Goal: Information Seeking & Learning: Learn about a topic

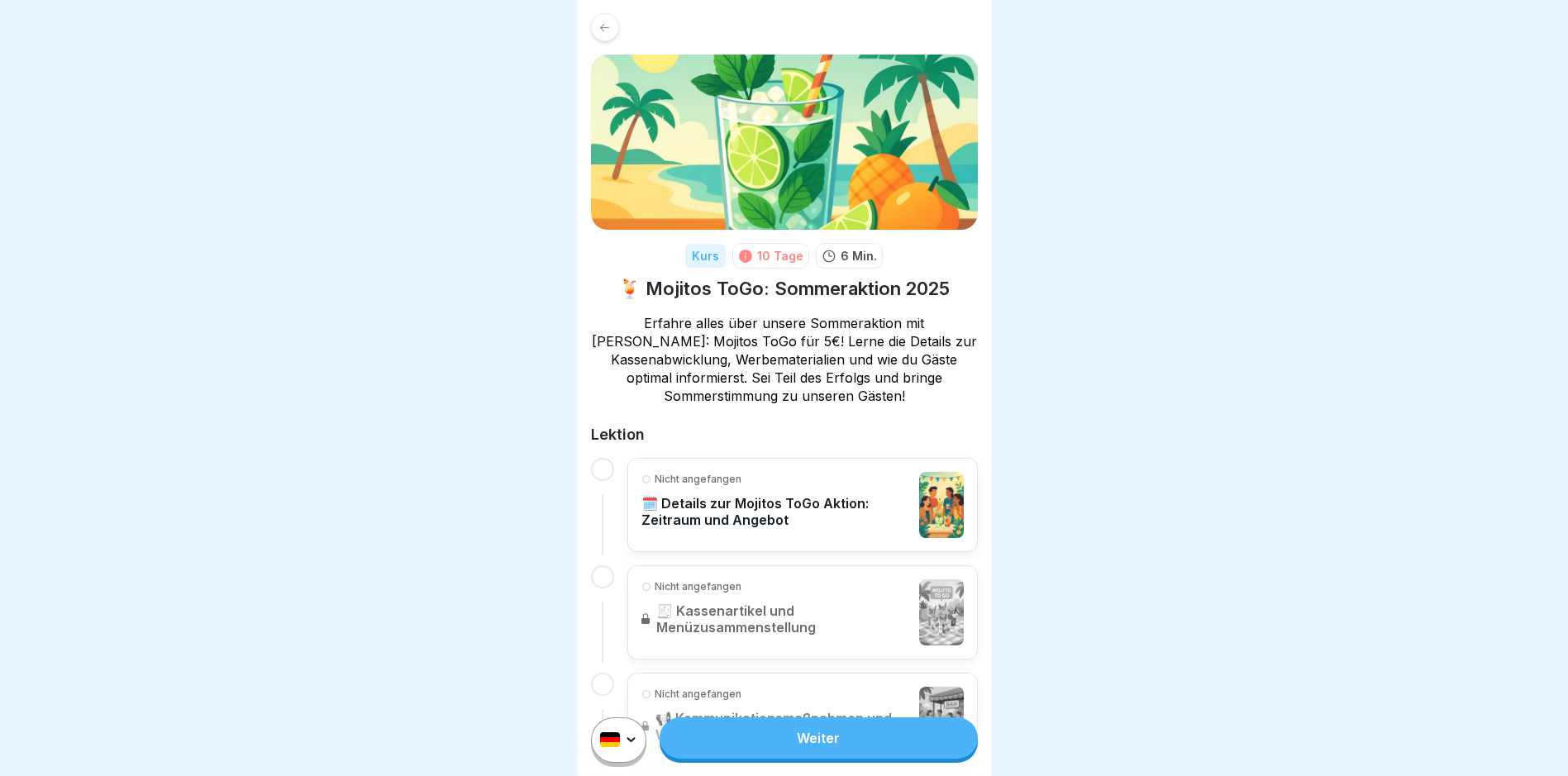
scroll to position [13, 0]
click at [943, 740] on link "Weiter" at bounding box center [819, 738] width 318 height 41
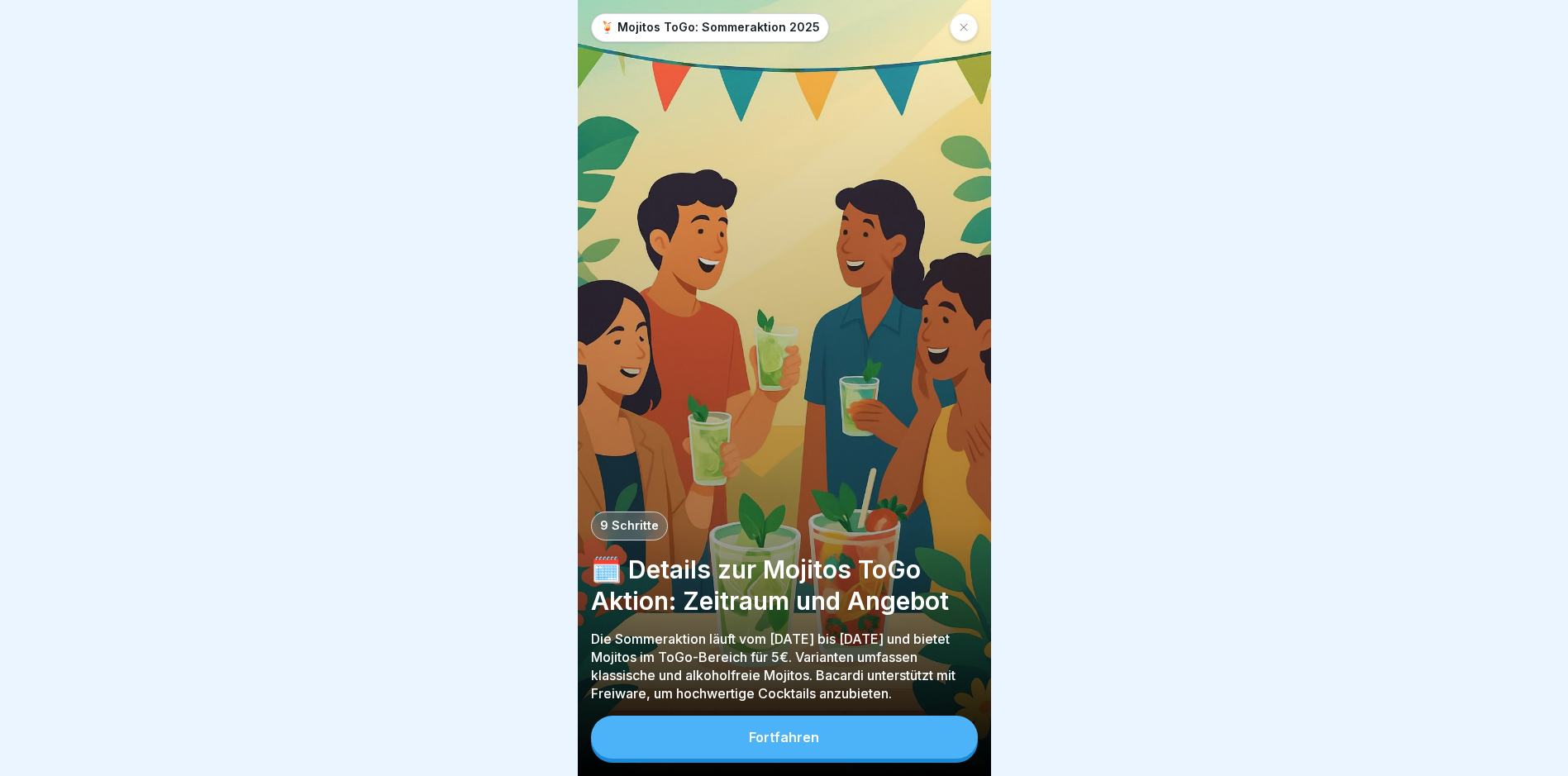
click at [820, 748] on button "Fortfahren" at bounding box center [784, 737] width 387 height 43
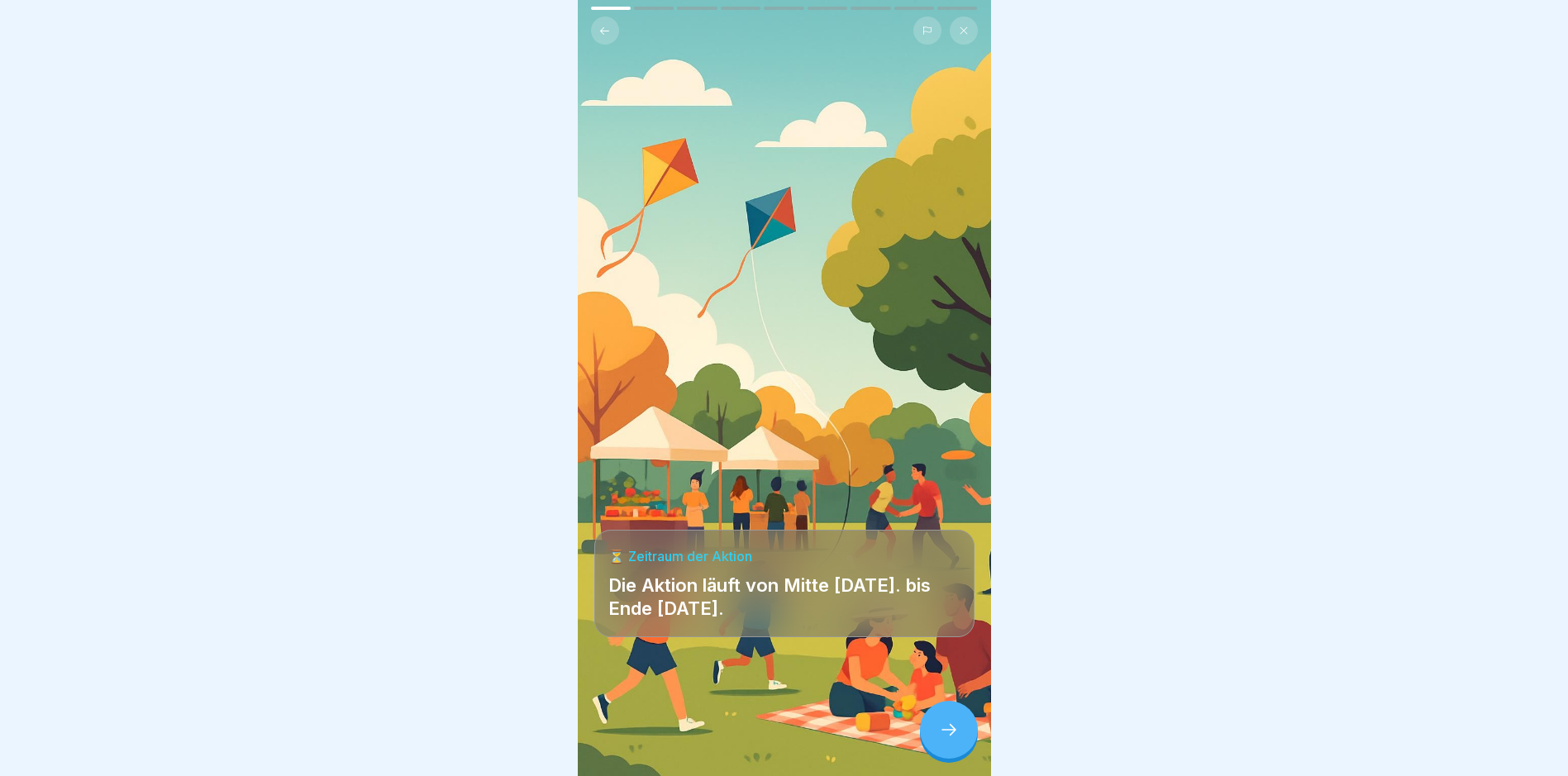
click at [953, 752] on div at bounding box center [948, 729] width 58 height 58
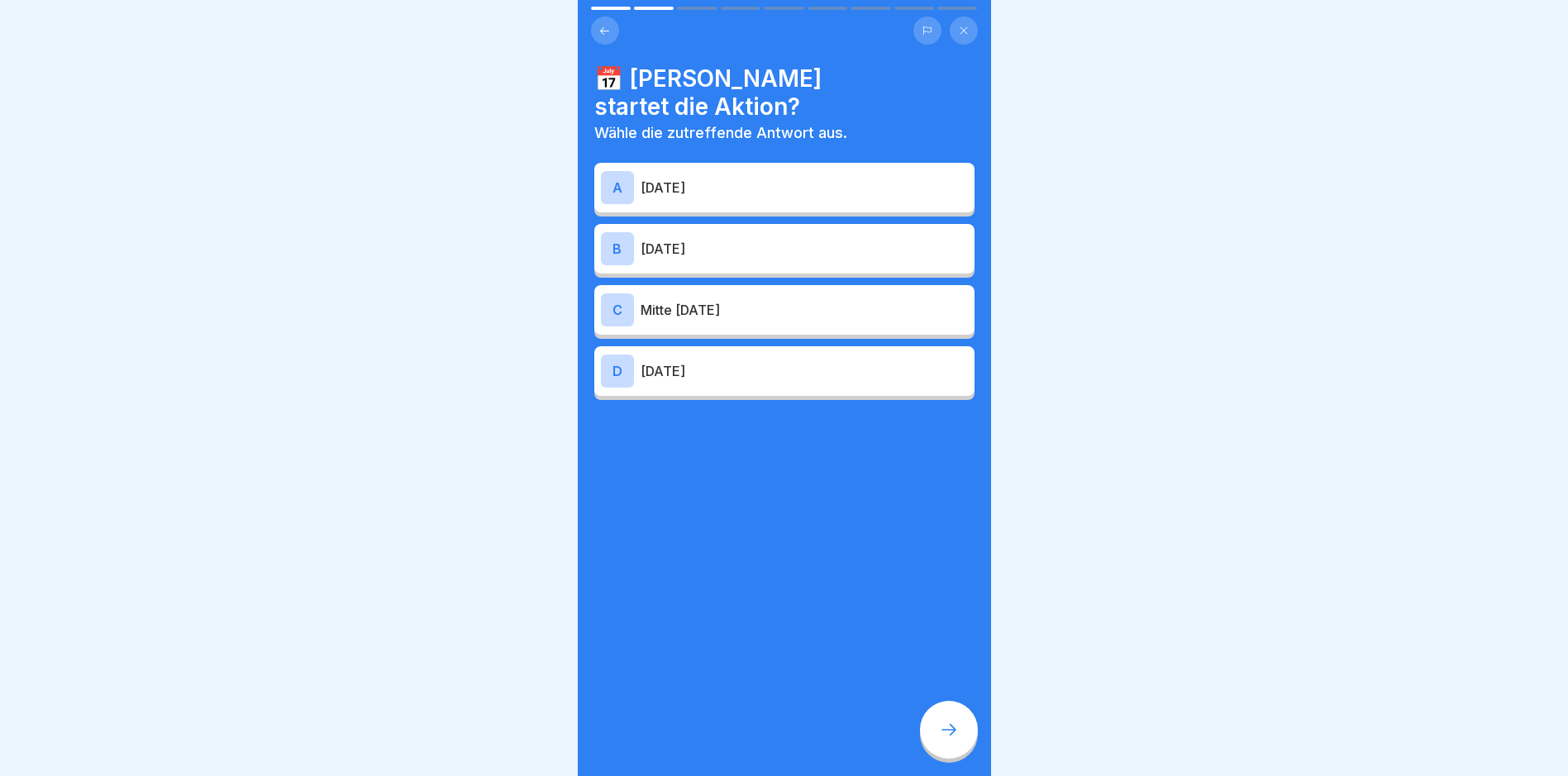
click at [874, 177] on p "[DATE]" at bounding box center [804, 187] width 327 height 20
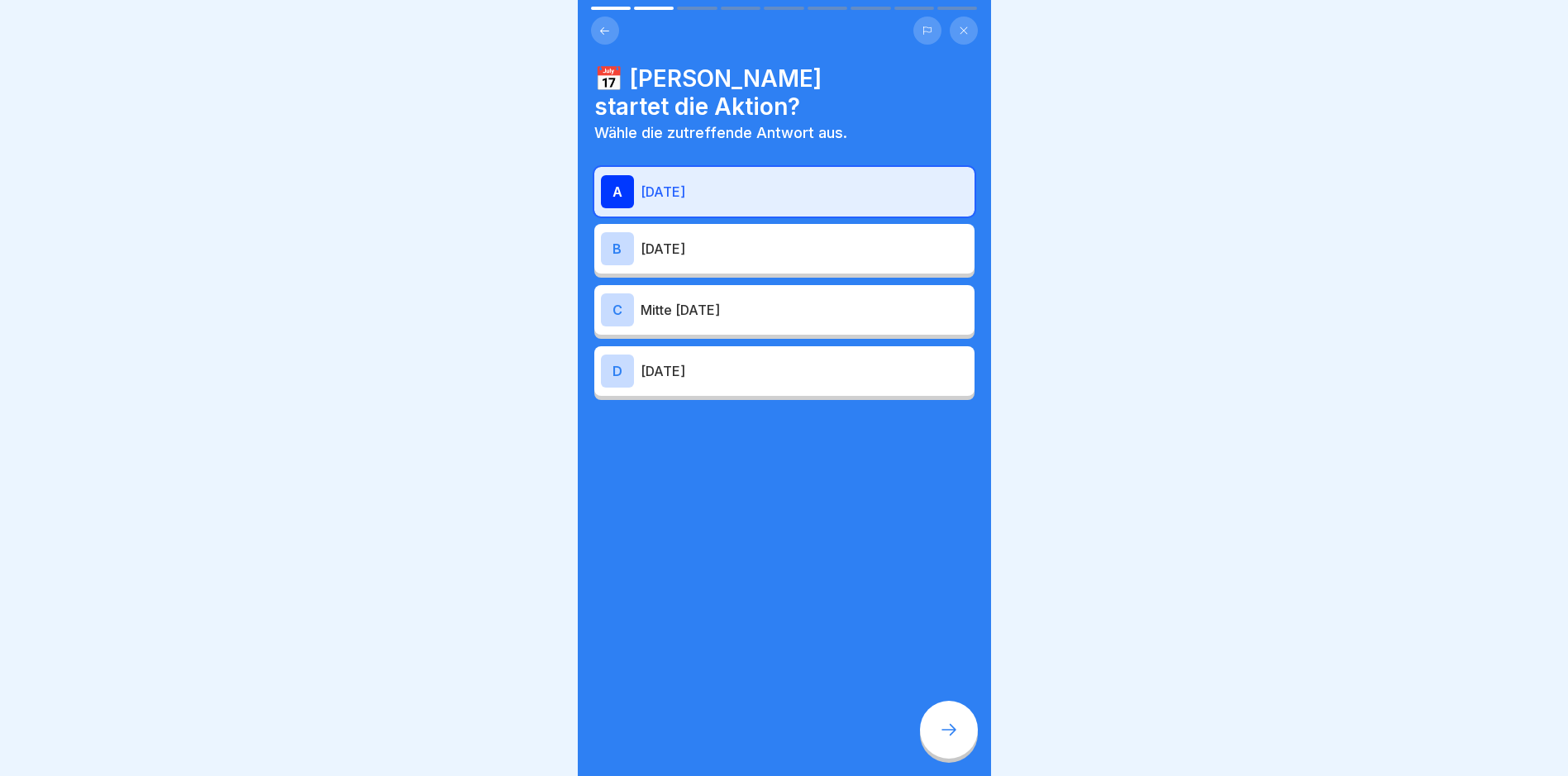
click at [961, 743] on div at bounding box center [948, 729] width 58 height 58
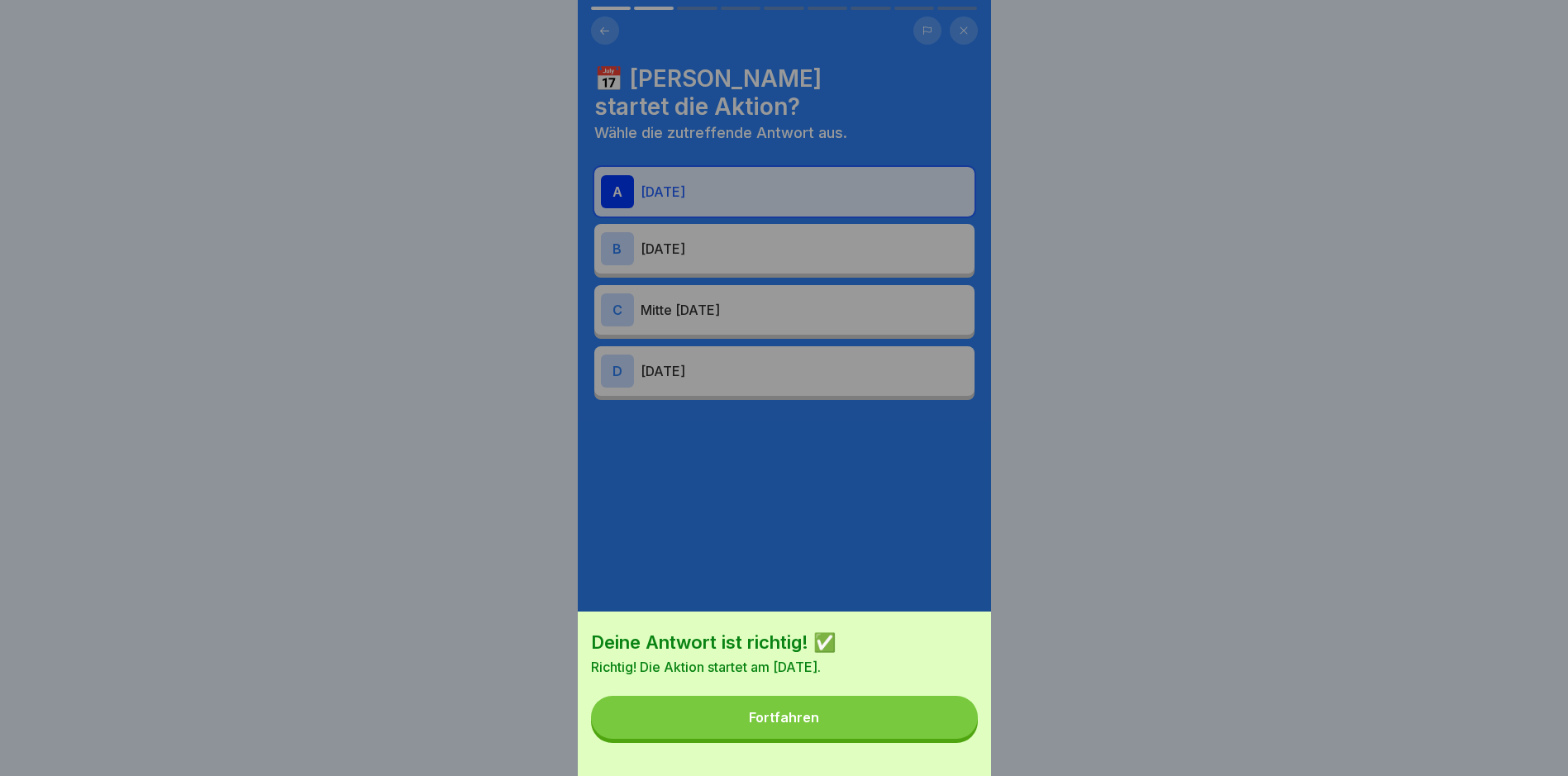
click at [877, 739] on button "Fortfahren" at bounding box center [784, 717] width 387 height 43
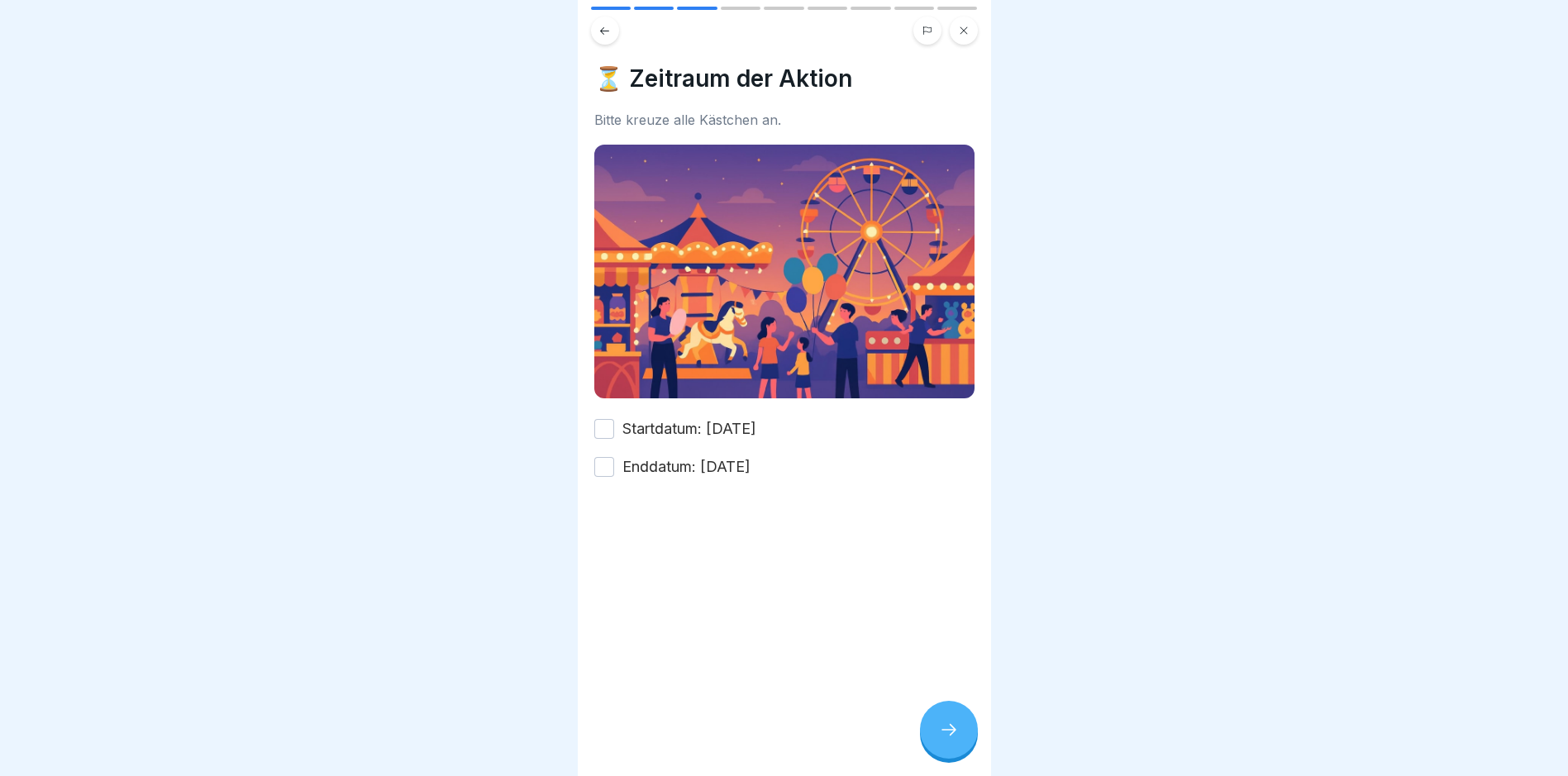
click at [605, 461] on button "Enddatum: [DATE]" at bounding box center [605, 467] width 20 height 20
click at [950, 740] on icon at bounding box center [949, 730] width 20 height 20
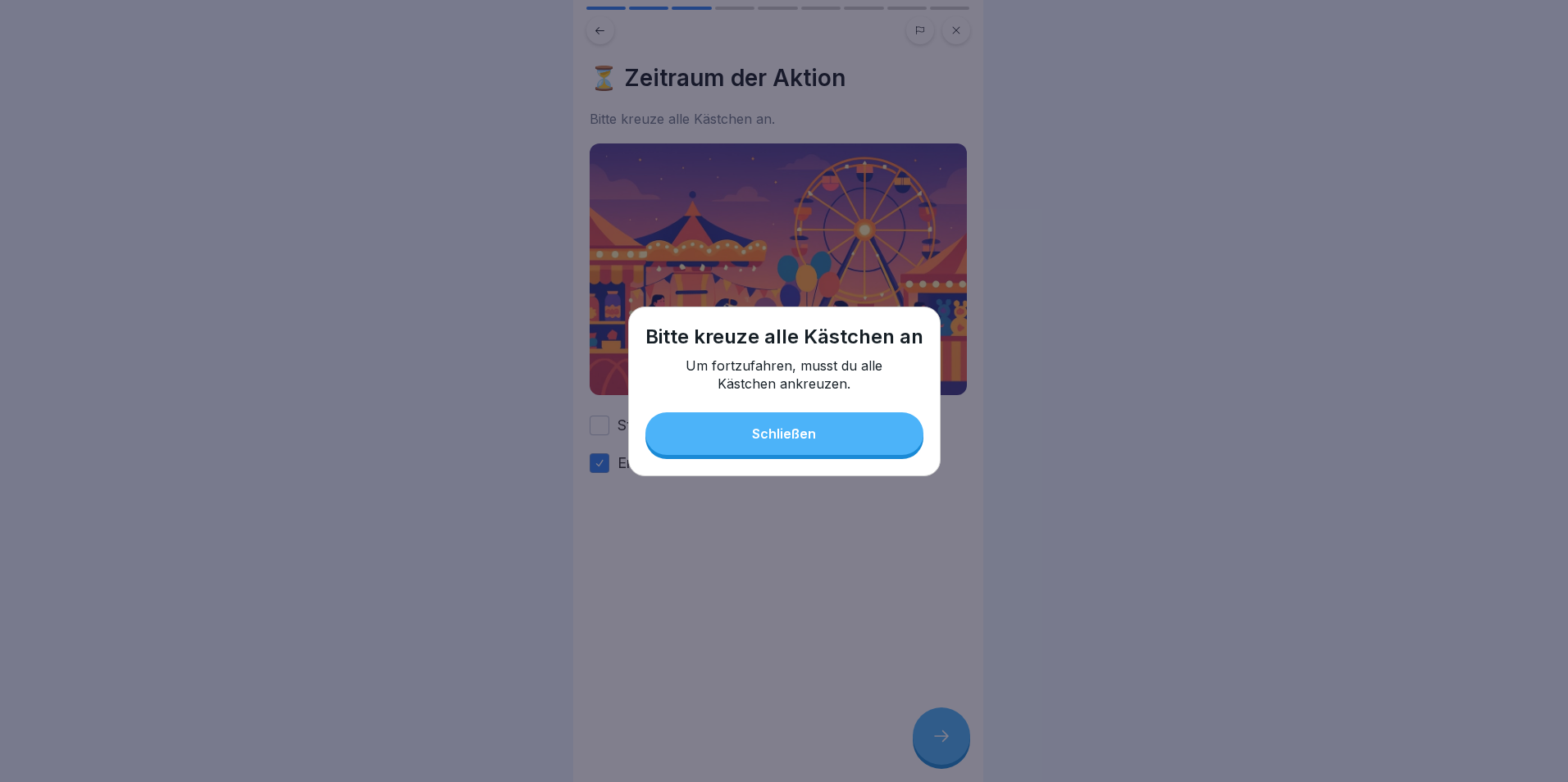
click at [837, 435] on button "Schließen" at bounding box center [784, 433] width 278 height 42
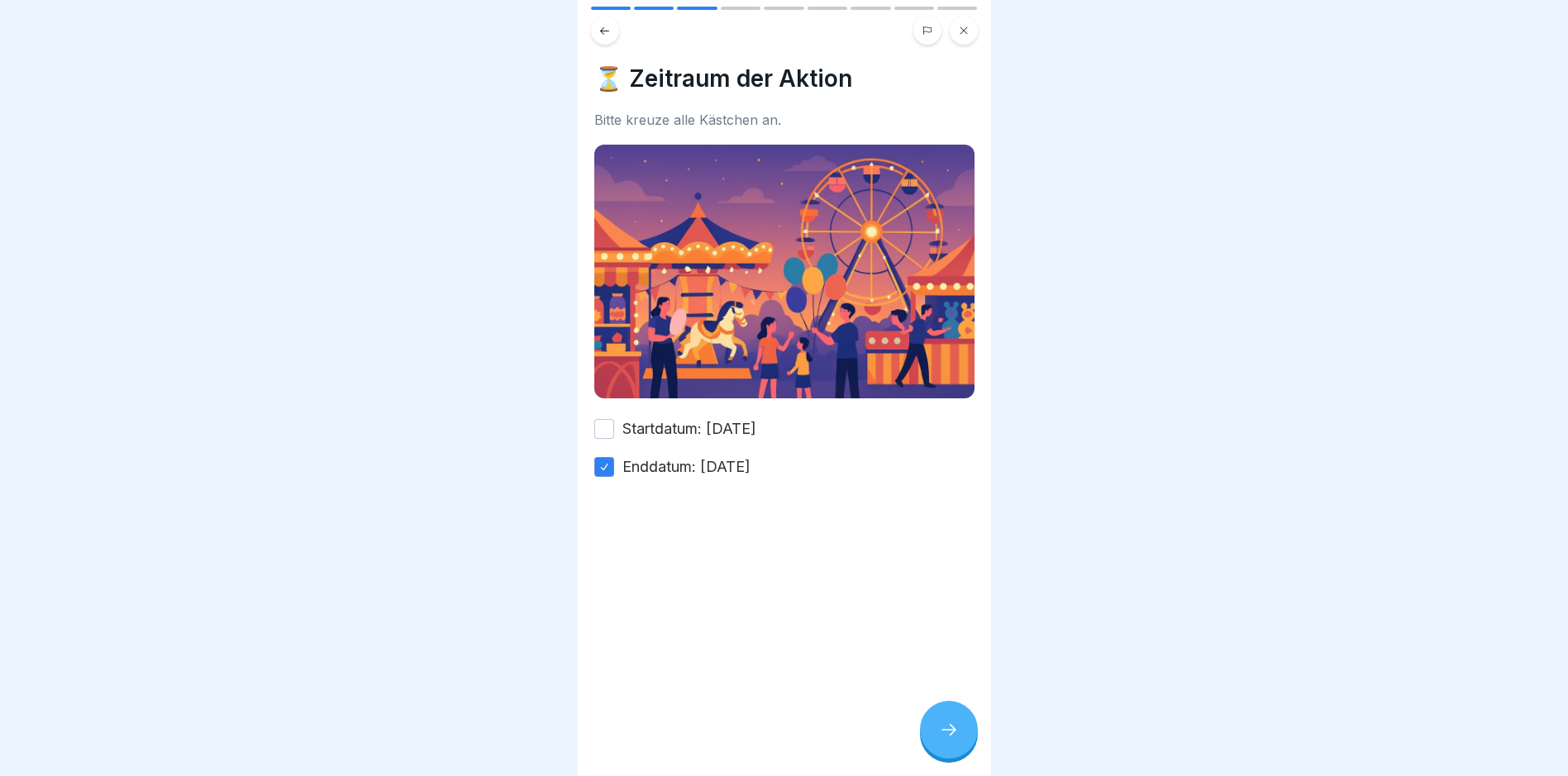
click at [603, 421] on button "Startdatum: [DATE]" at bounding box center [605, 429] width 20 height 20
click at [945, 752] on div at bounding box center [948, 729] width 58 height 58
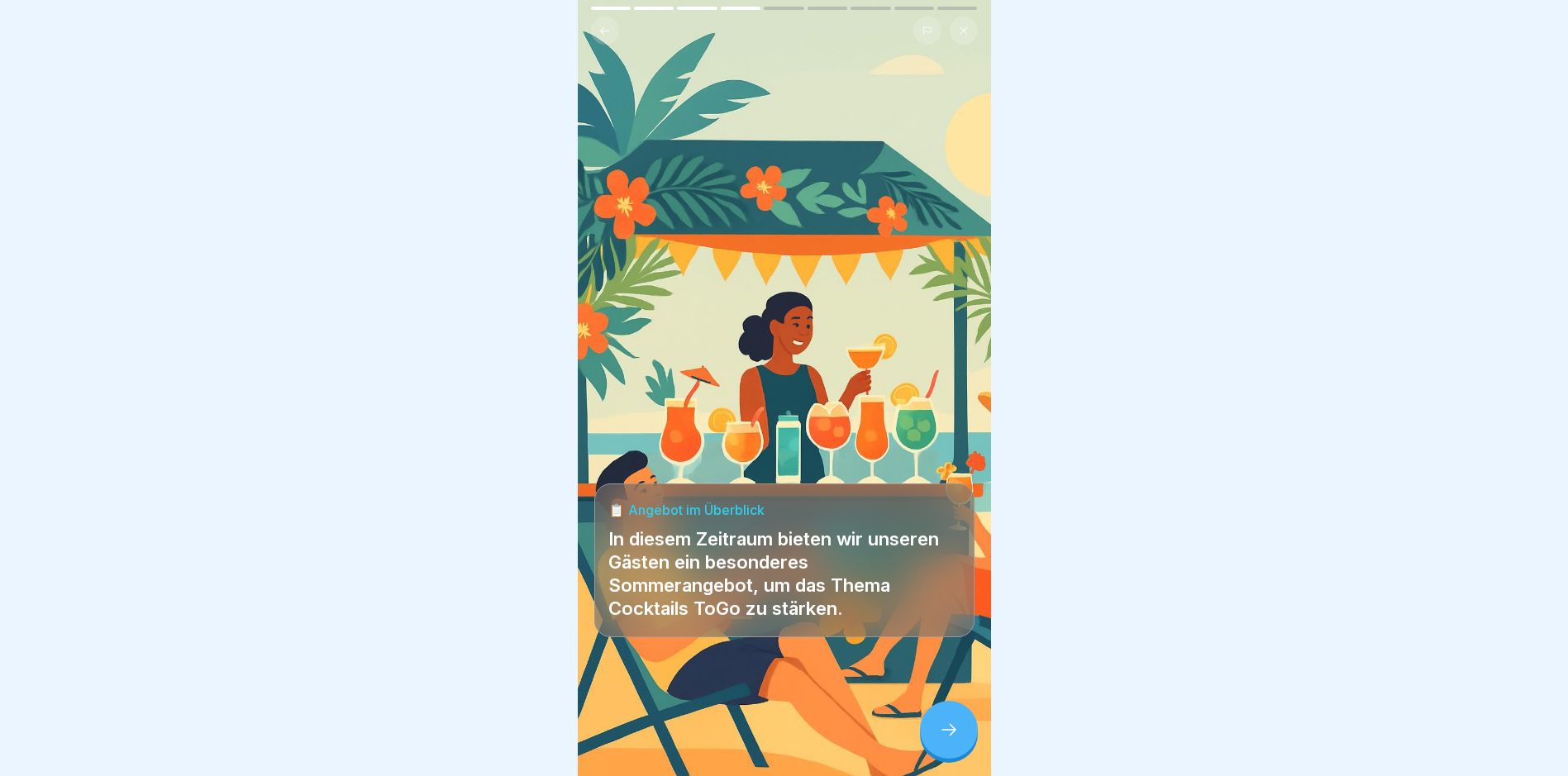
click at [963, 733] on div at bounding box center [948, 729] width 58 height 58
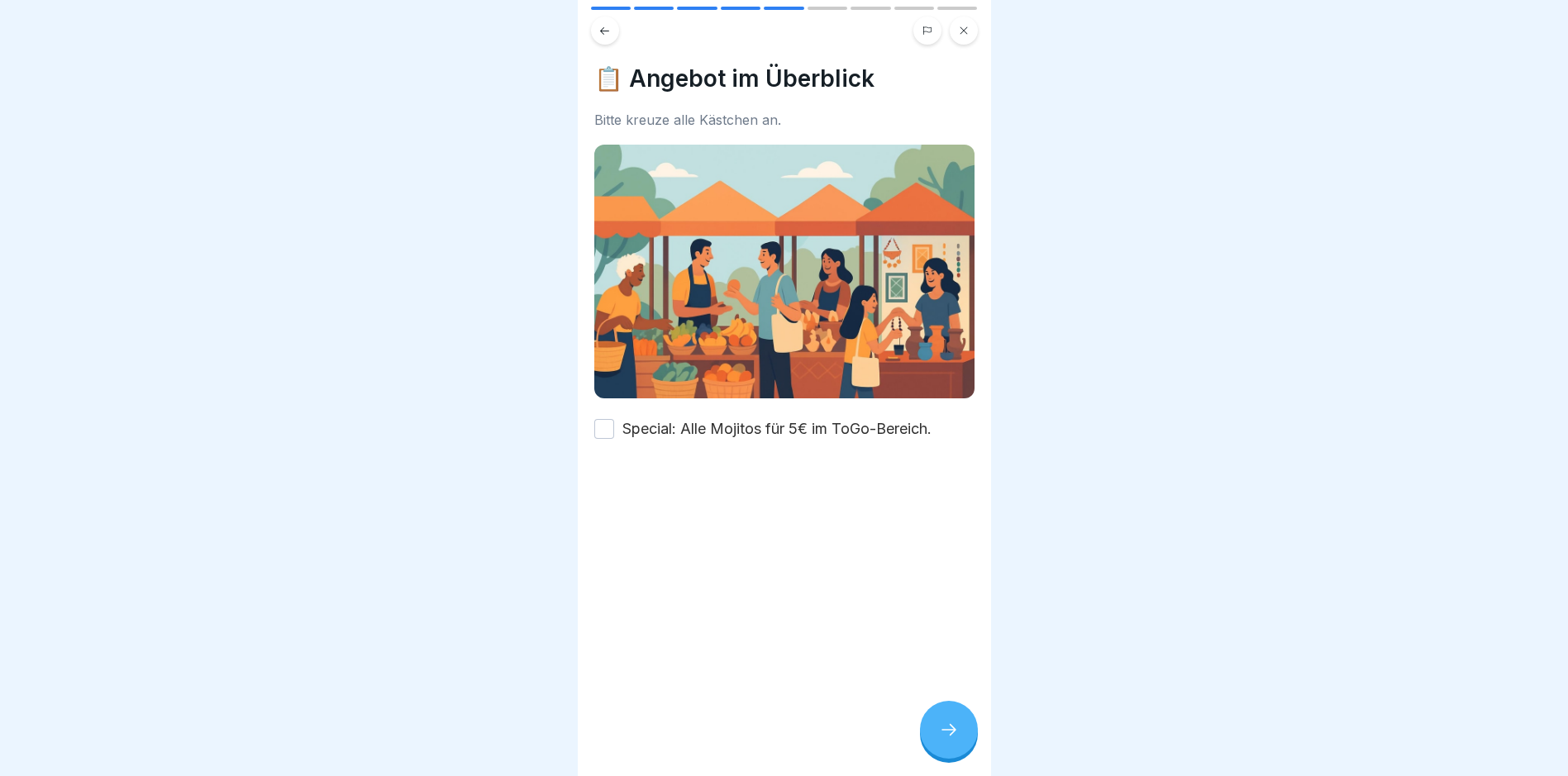
click at [603, 419] on button "Special: Alle Mojitos für 5€ im ToGo-Bereich." at bounding box center [605, 429] width 20 height 20
click at [935, 745] on div at bounding box center [948, 729] width 58 height 58
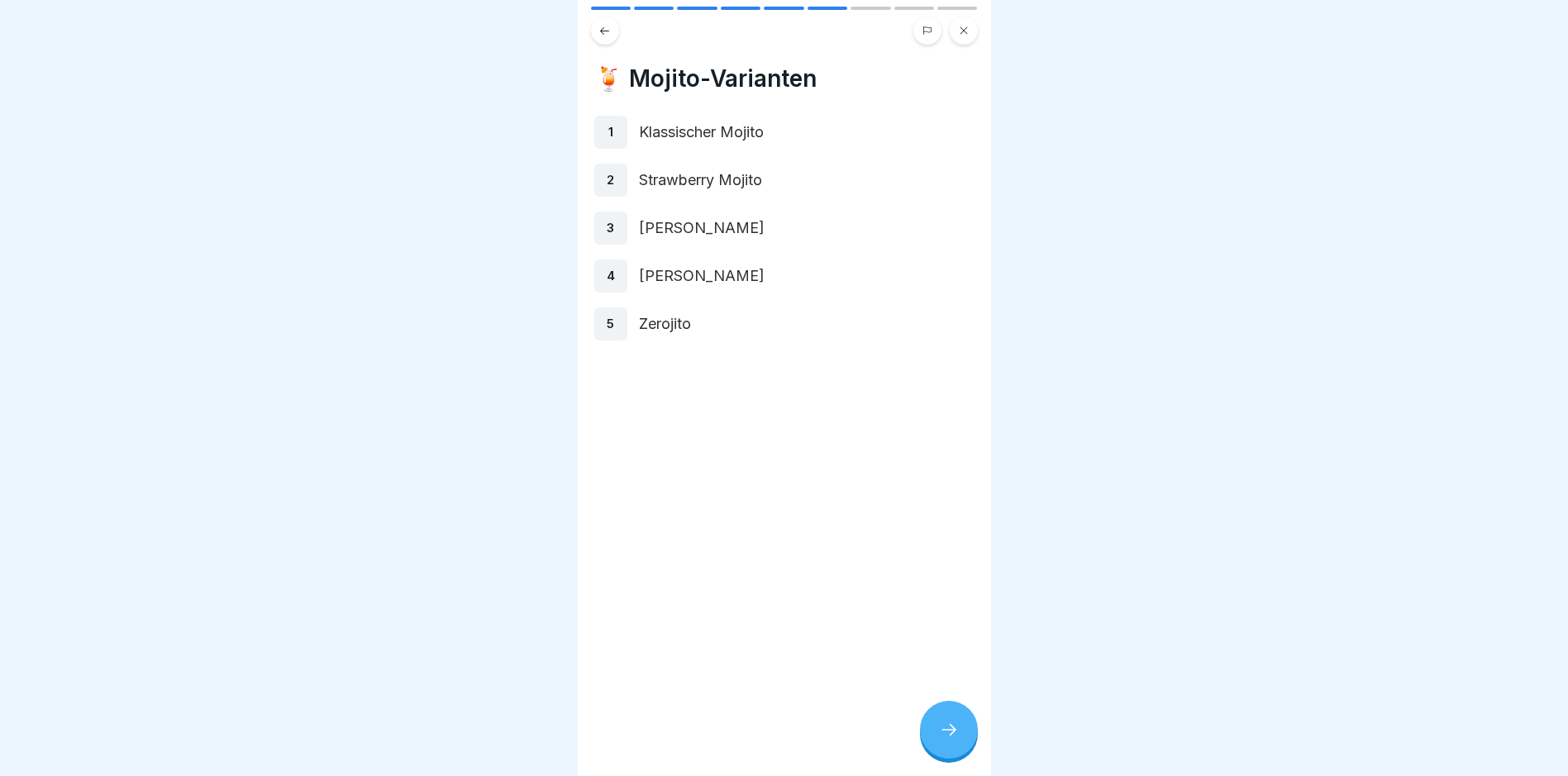
click at [622, 133] on div "1" at bounding box center [611, 132] width 33 height 33
click at [948, 728] on div at bounding box center [948, 729] width 58 height 58
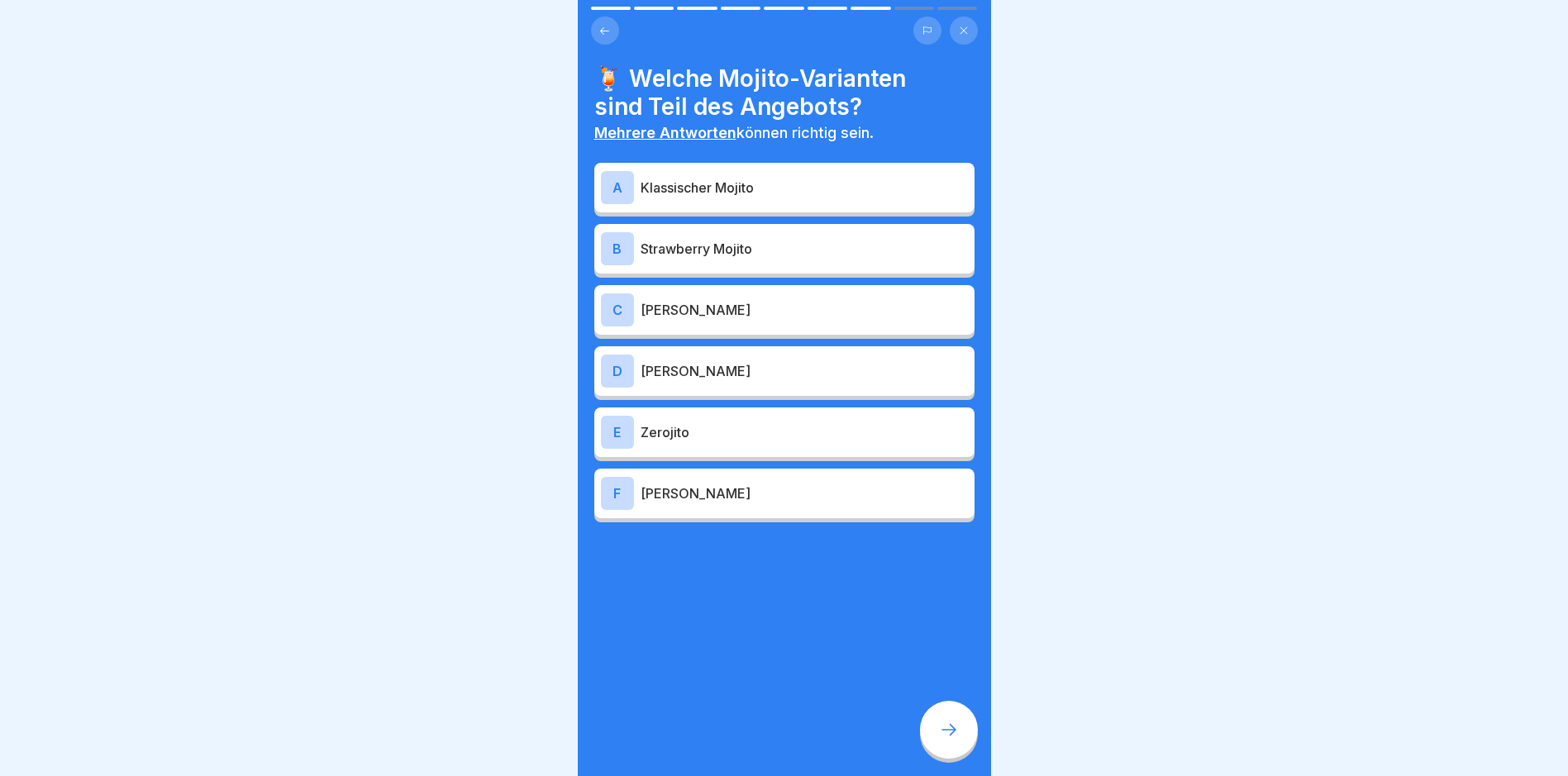
click at [697, 189] on p "Klassischer Mojito" at bounding box center [804, 187] width 327 height 20
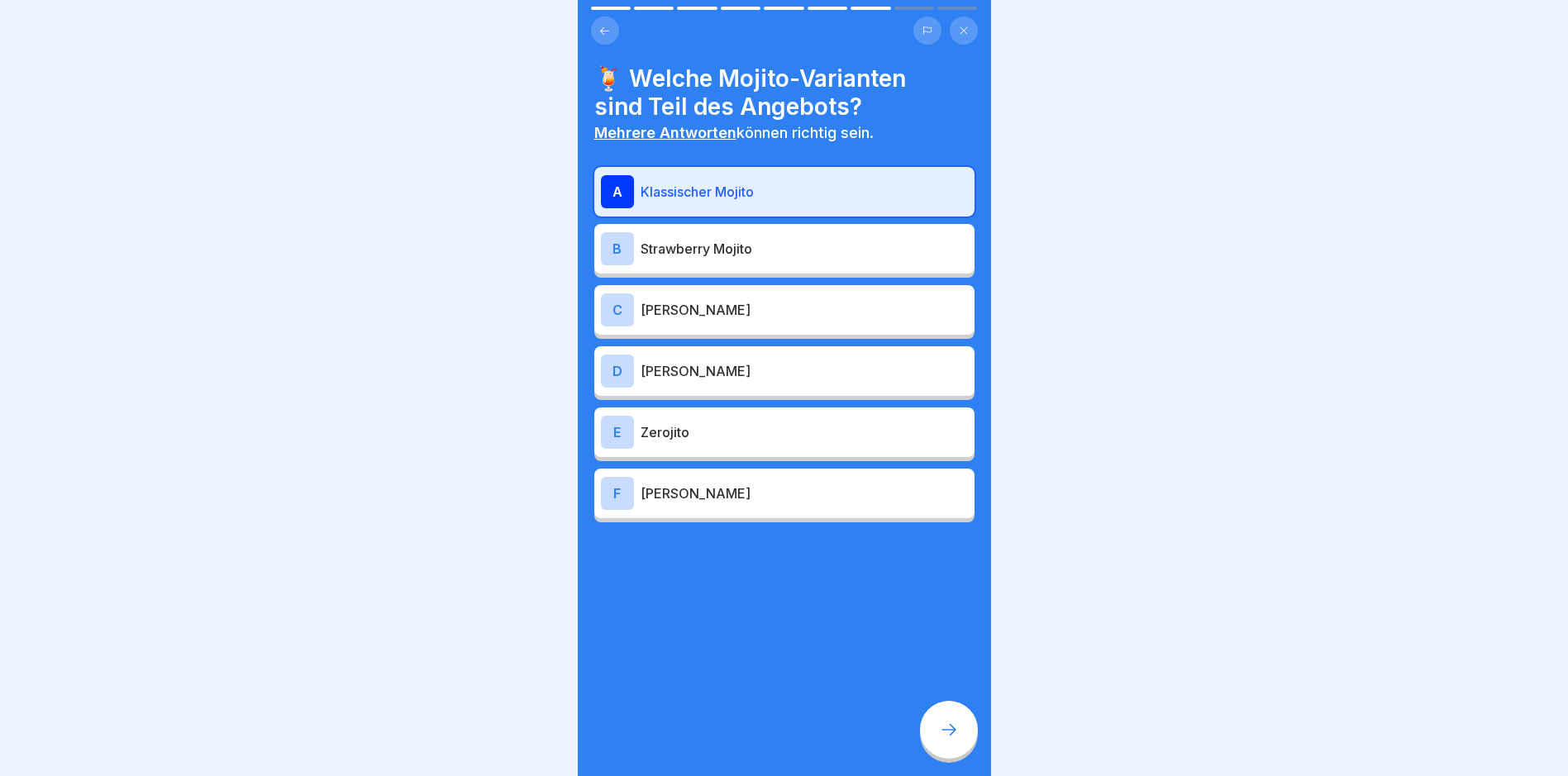
click at [704, 248] on p "Strawberry Mojito" at bounding box center [804, 249] width 327 height 20
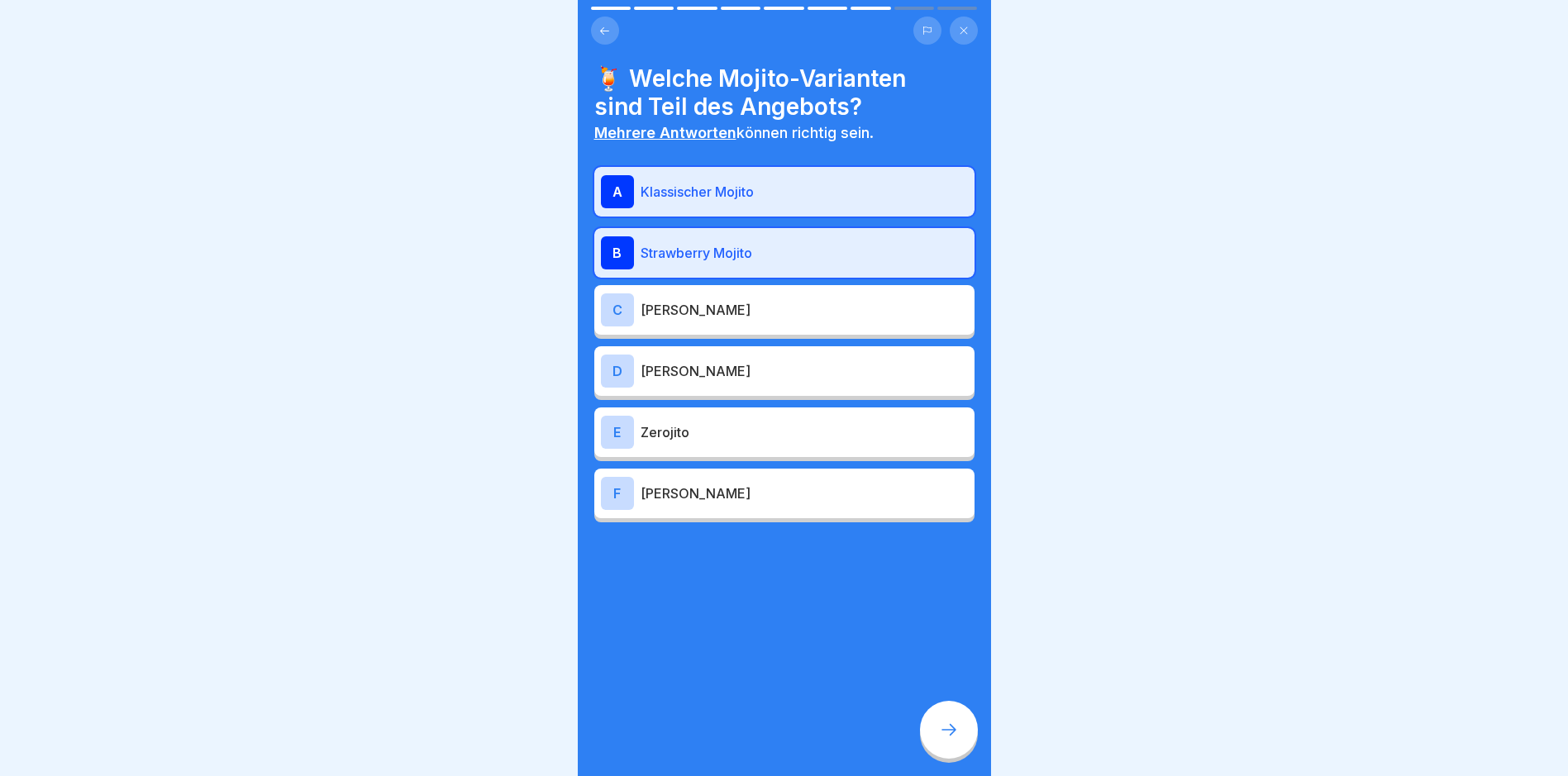
click at [695, 323] on div "C Razz Mojito" at bounding box center [784, 310] width 367 height 33
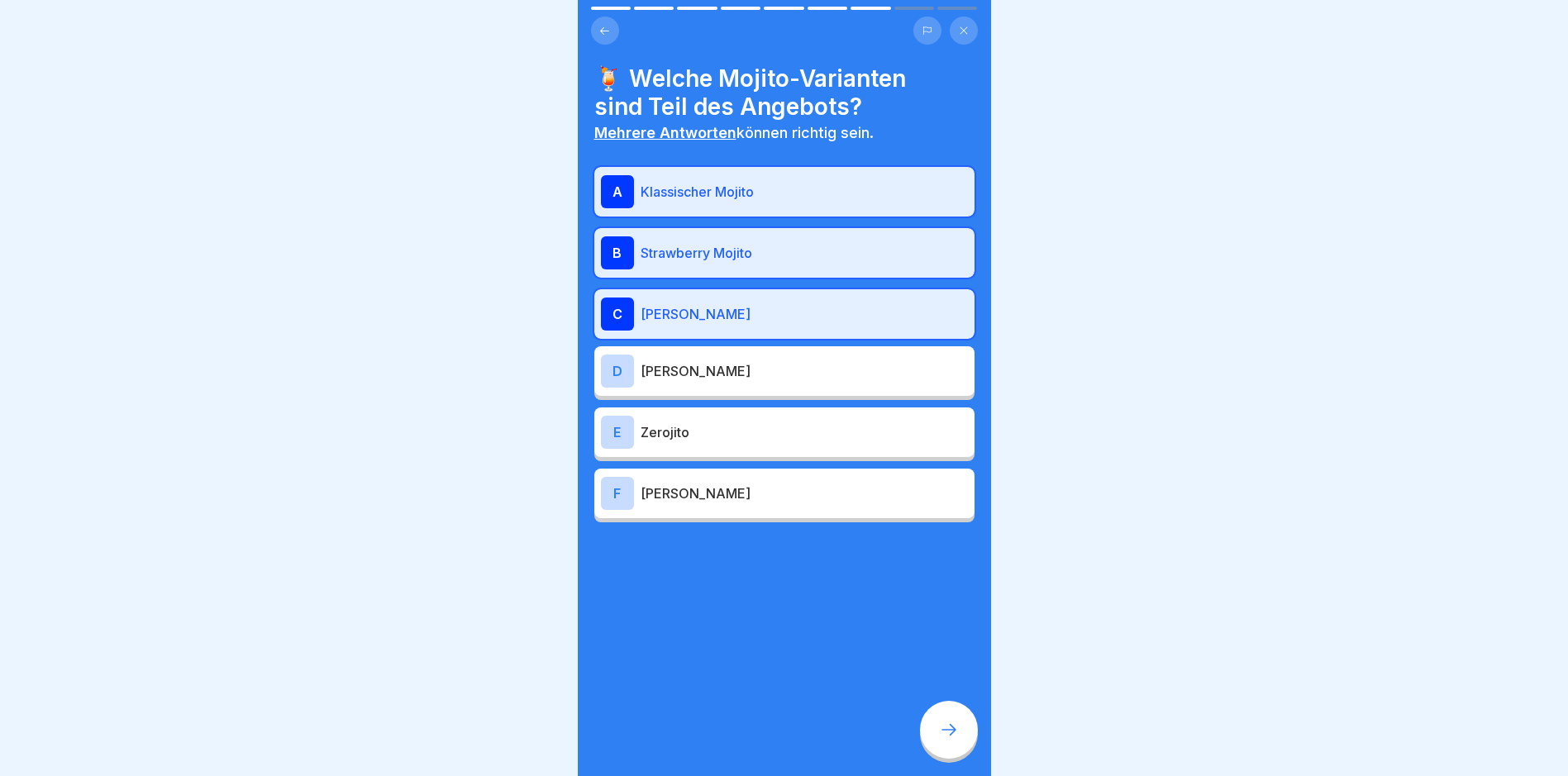
click at [712, 384] on div "D [PERSON_NAME]" at bounding box center [784, 371] width 367 height 33
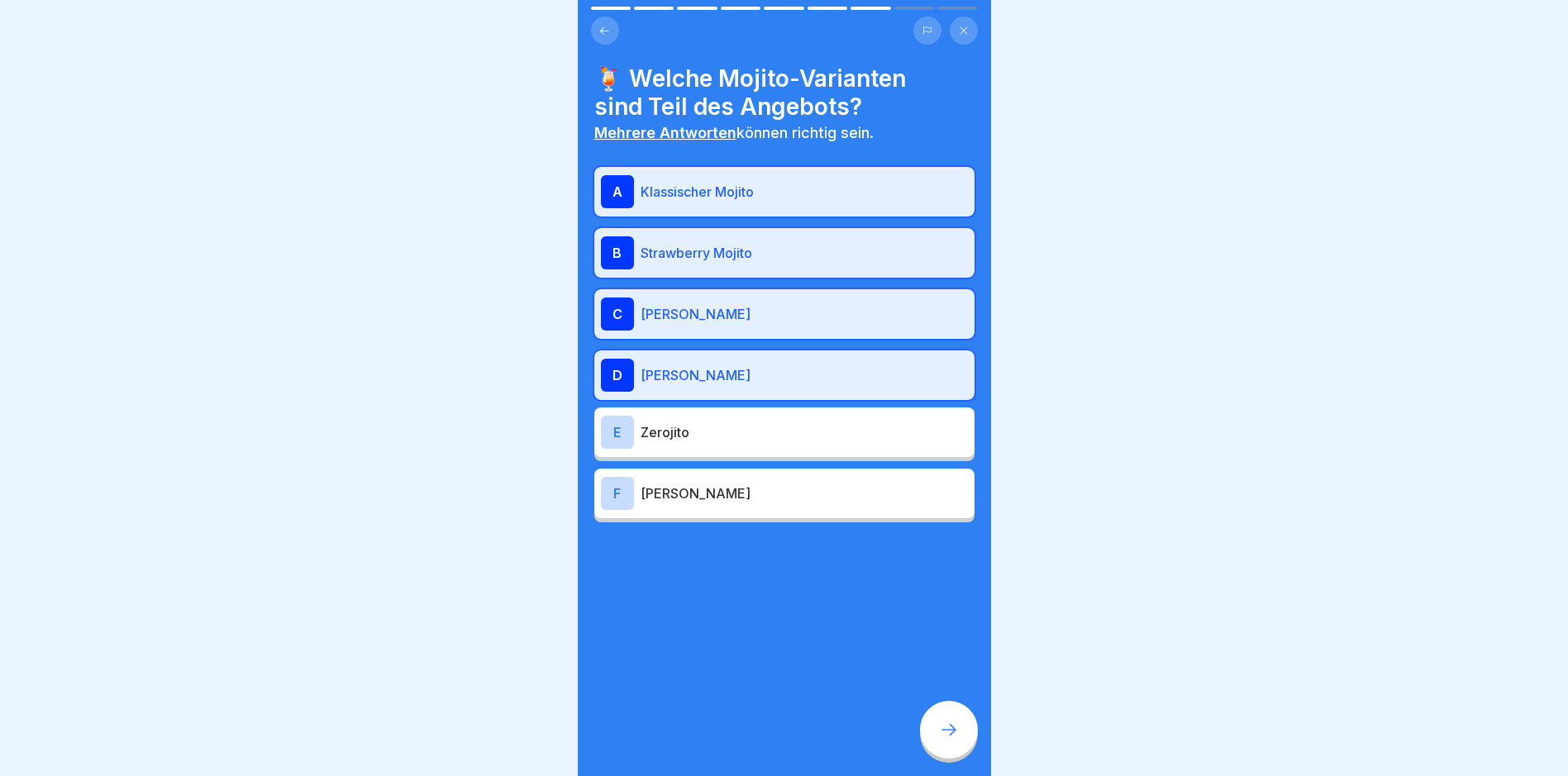
click at [712, 433] on p "Zerojito" at bounding box center [804, 432] width 327 height 20
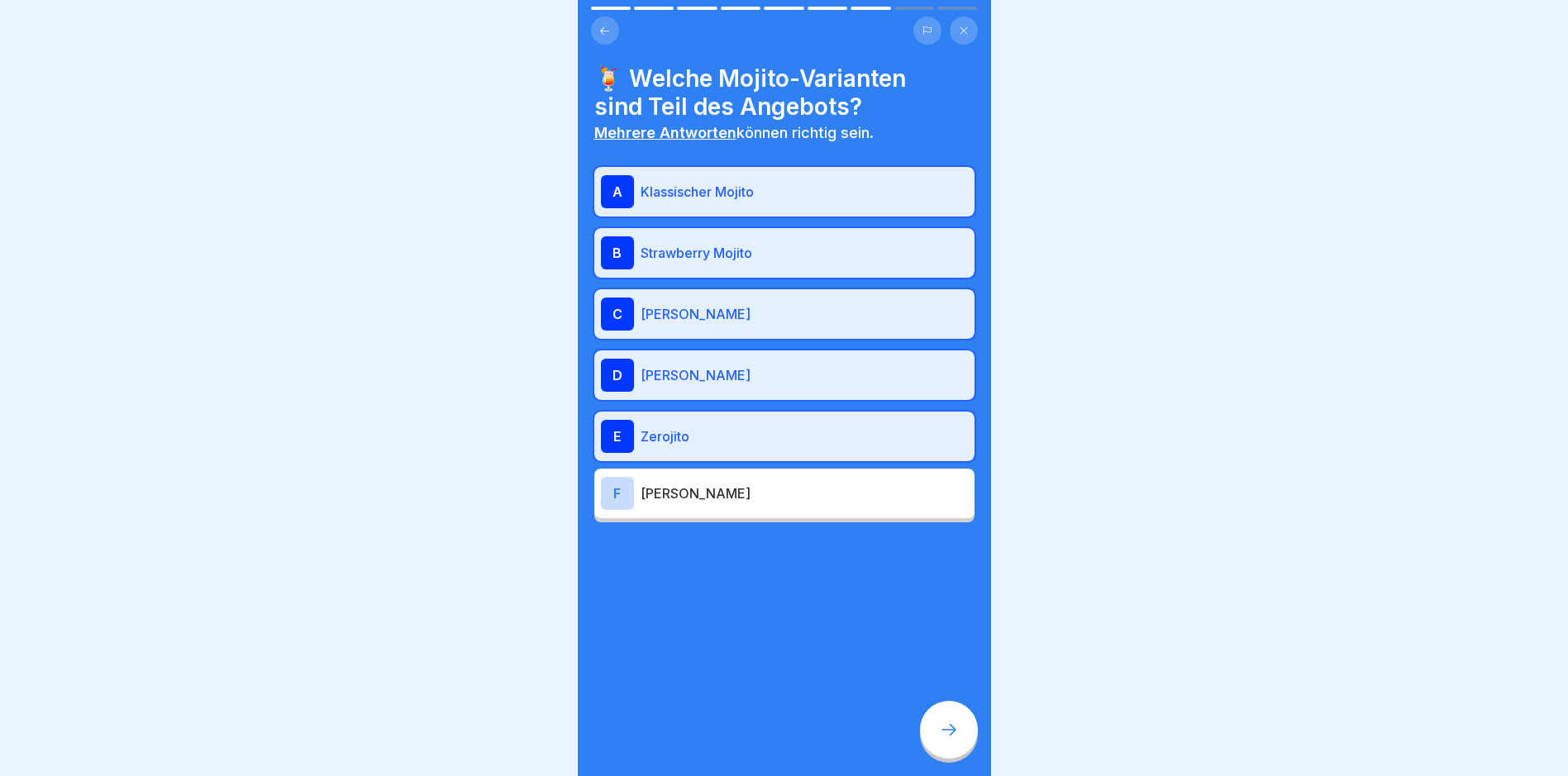
click at [942, 740] on icon at bounding box center [949, 730] width 20 height 20
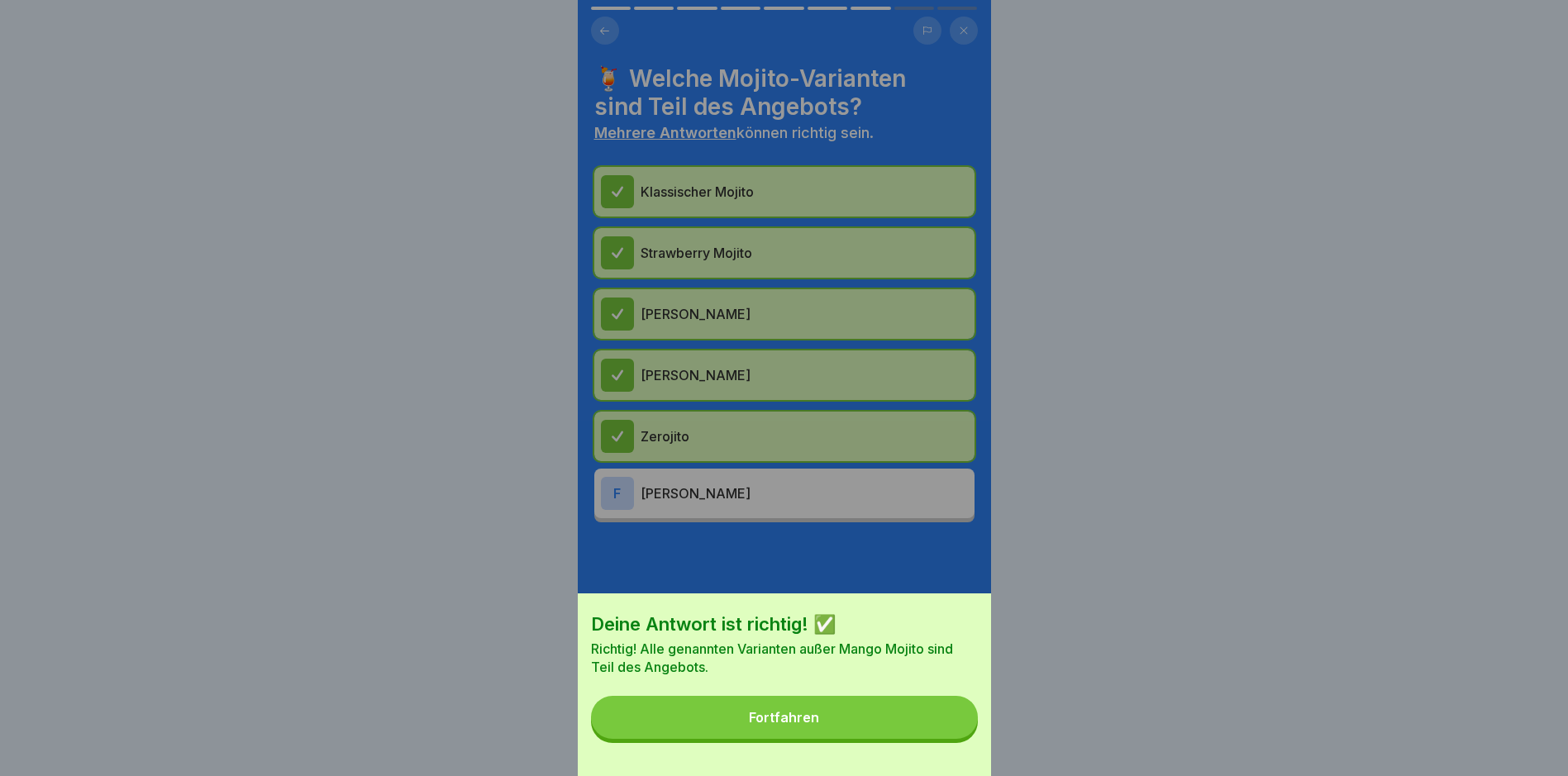
click at [851, 730] on button "Fortfahren" at bounding box center [784, 717] width 387 height 43
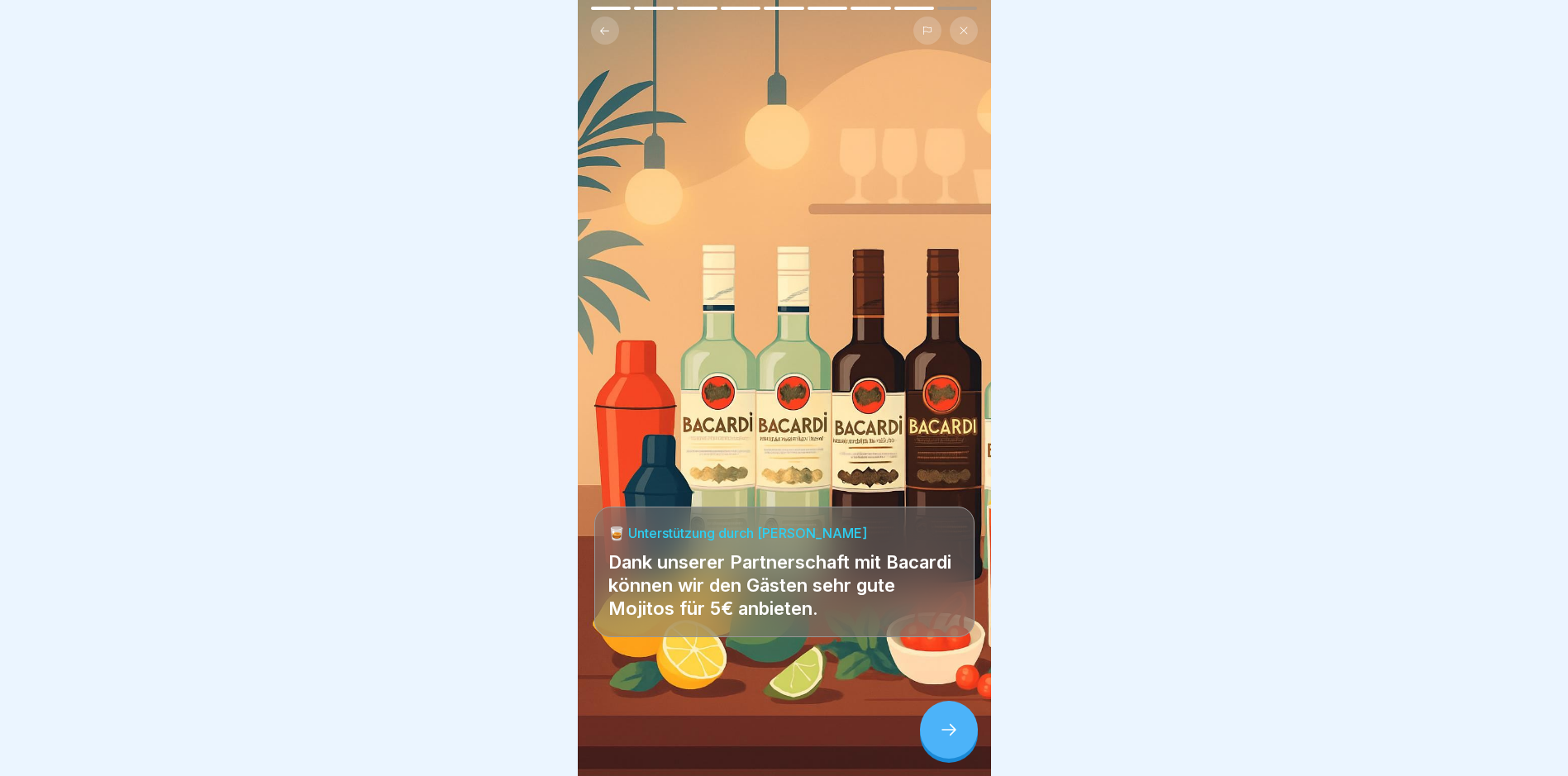
click at [947, 738] on icon at bounding box center [949, 730] width 20 height 20
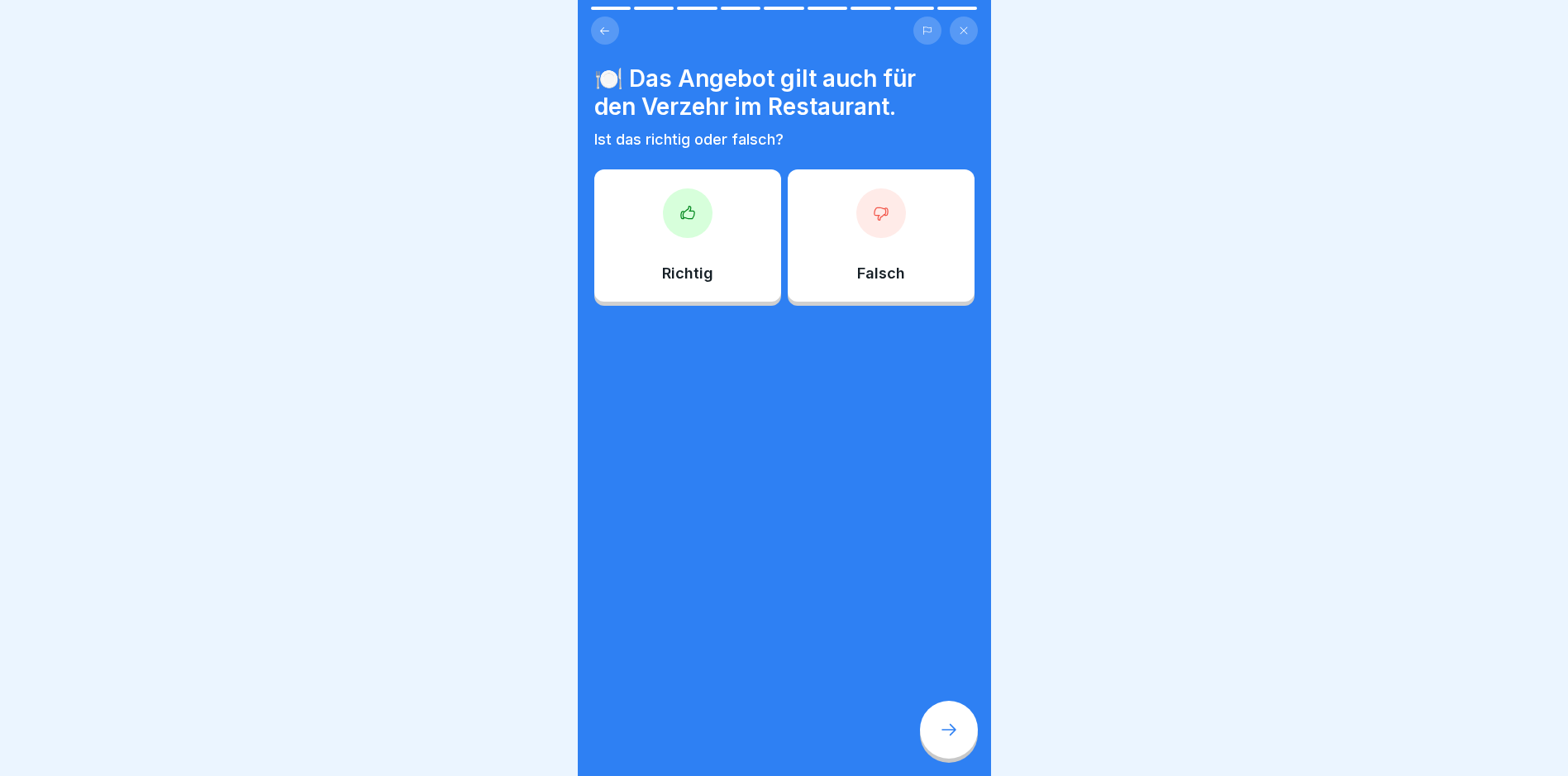
click at [845, 282] on div "Falsch" at bounding box center [881, 236] width 186 height 132
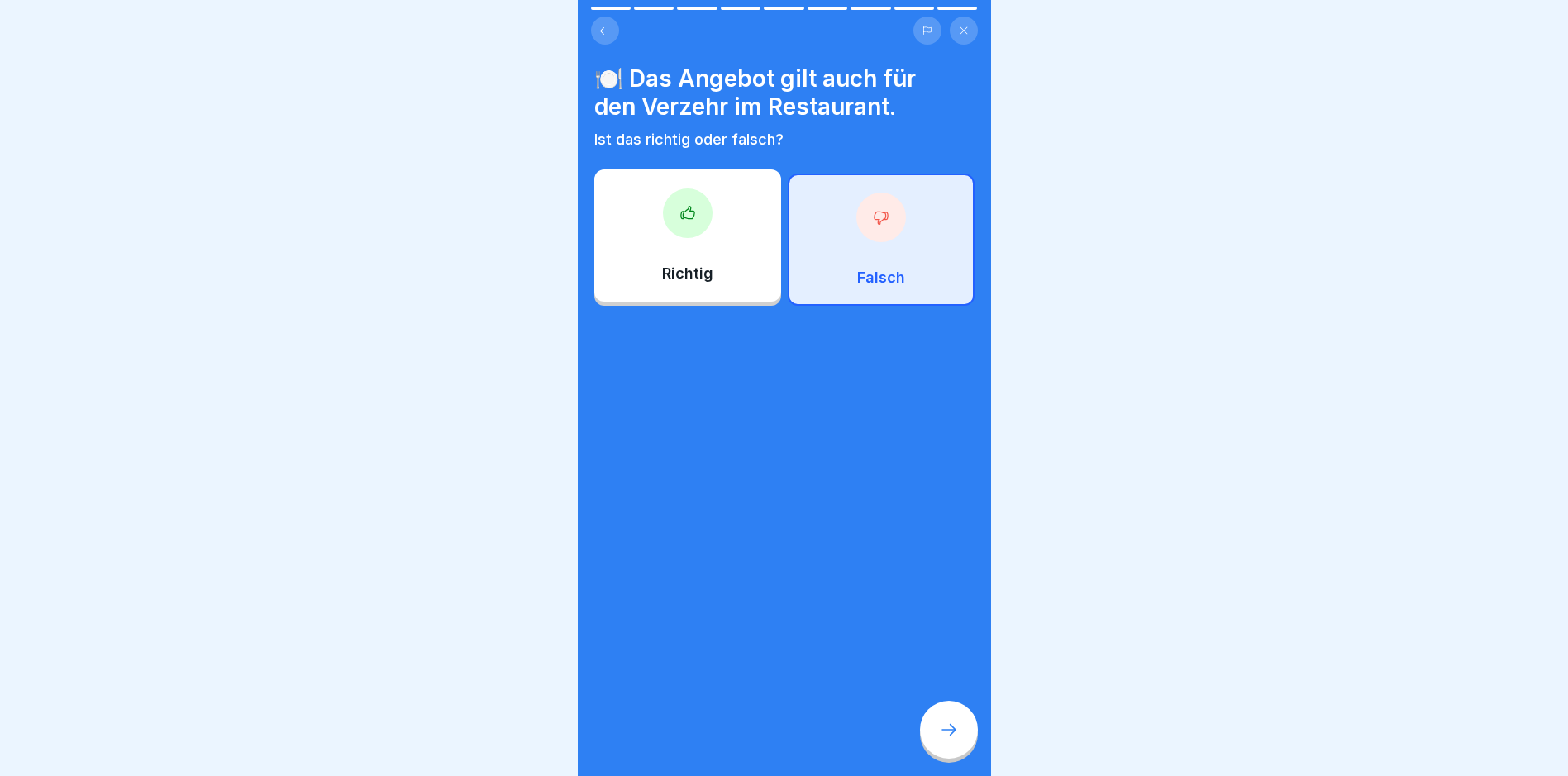
click at [960, 737] on div at bounding box center [948, 729] width 58 height 58
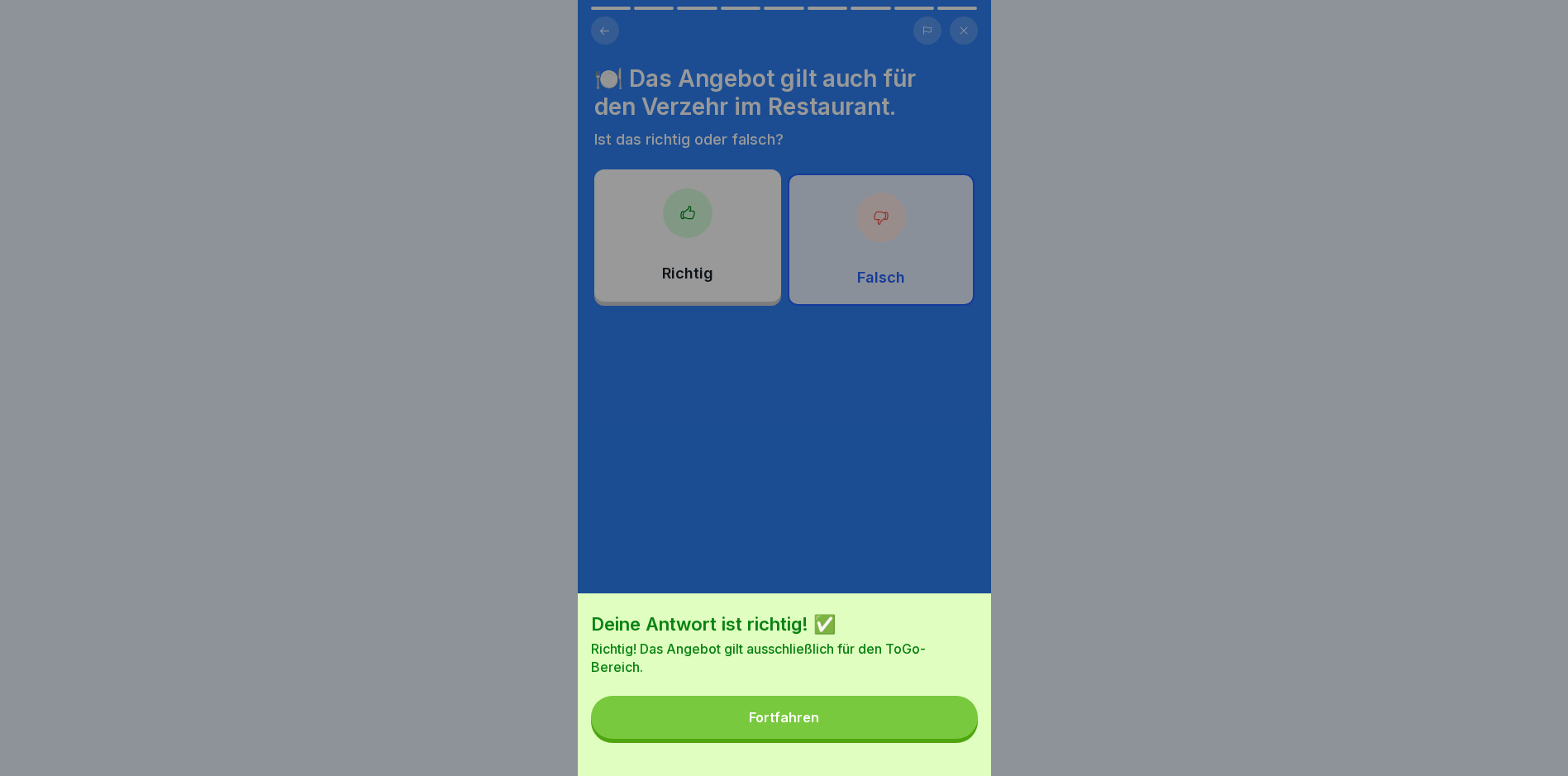
click at [935, 739] on button "Fortfahren" at bounding box center [784, 717] width 387 height 43
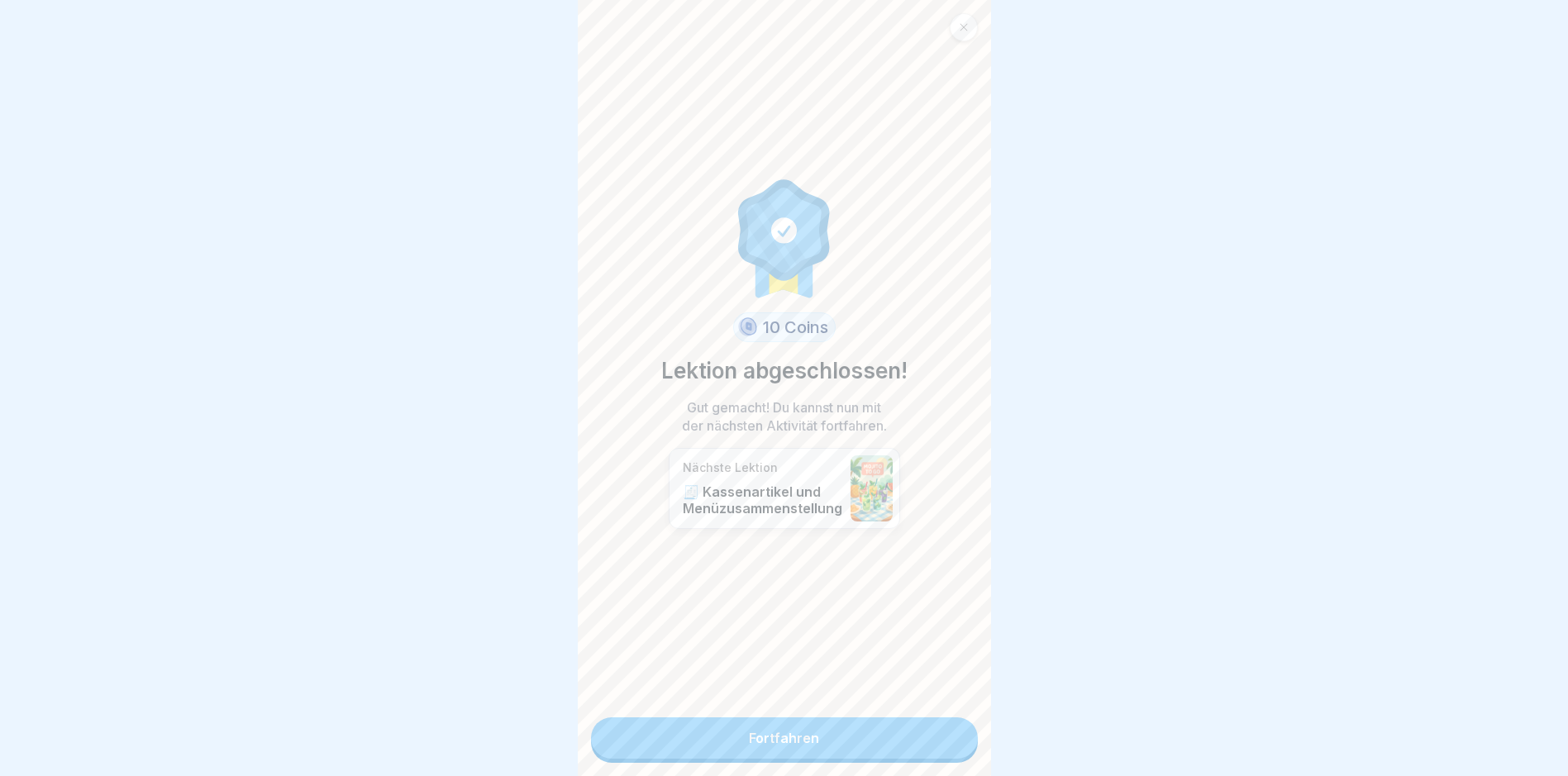
click at [784, 726] on link "Fortfahren" at bounding box center [784, 738] width 387 height 41
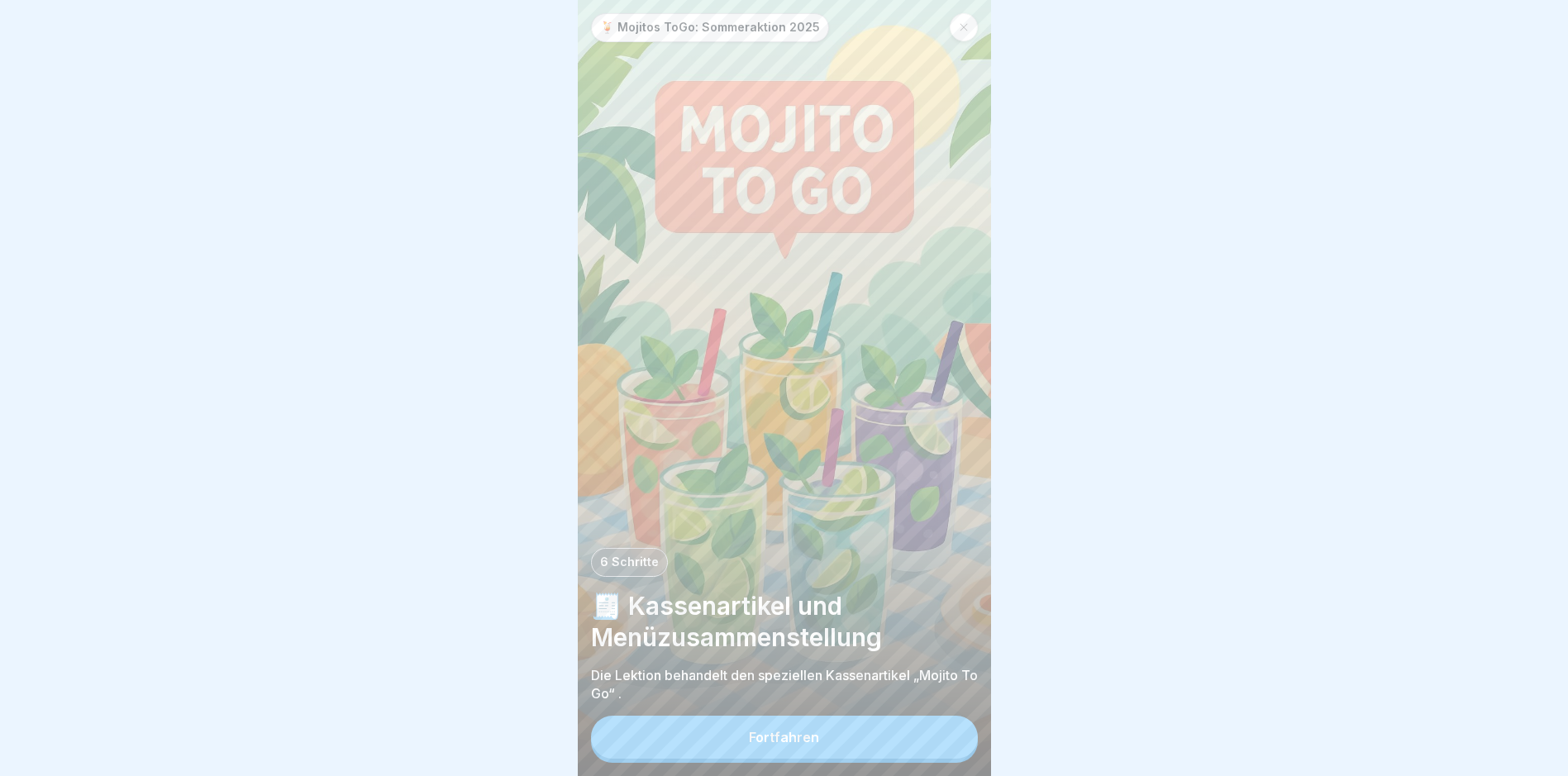
click at [815, 744] on div "Fortfahren" at bounding box center [784, 738] width 70 height 15
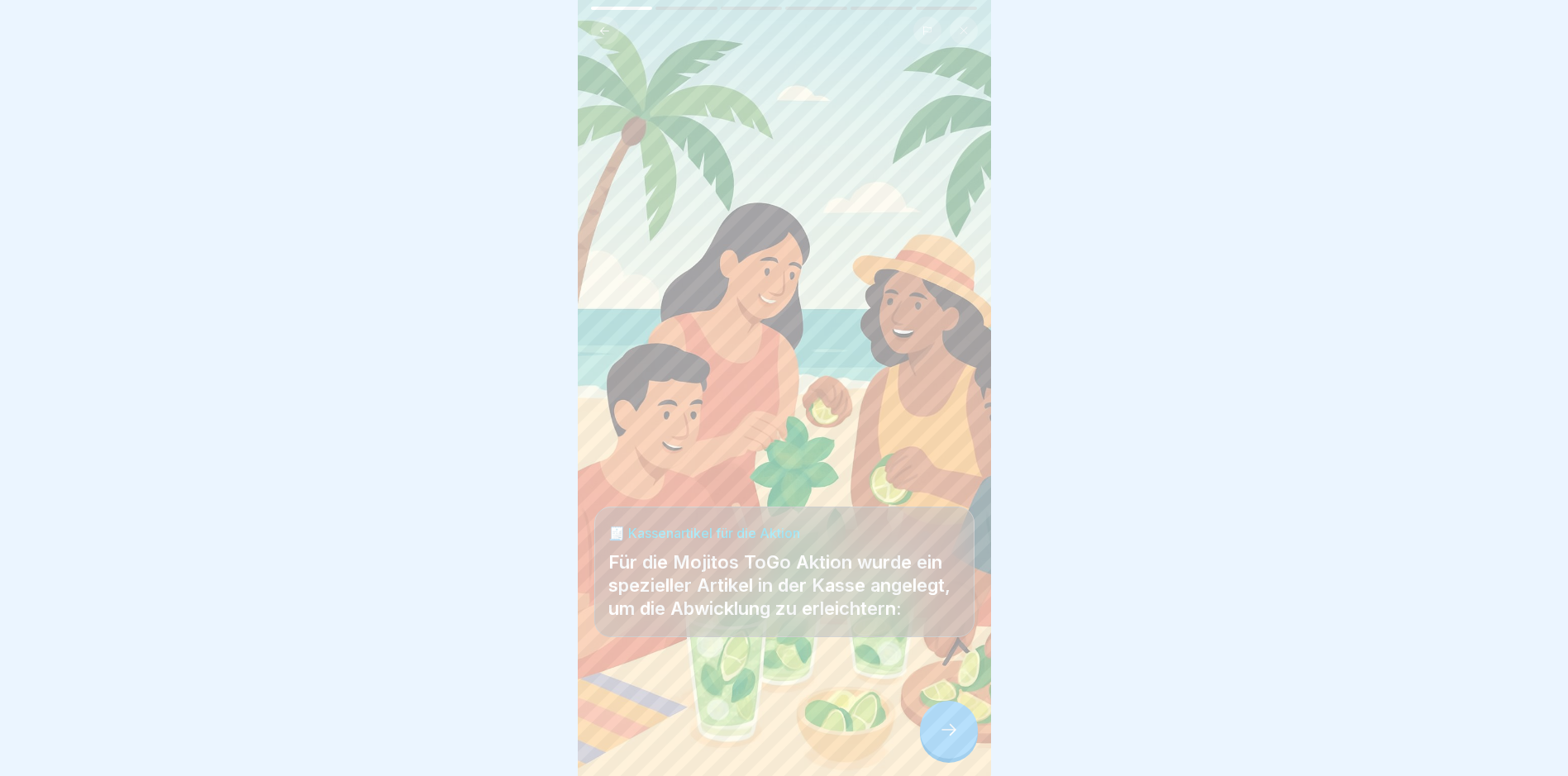
click at [937, 732] on div at bounding box center [948, 729] width 58 height 58
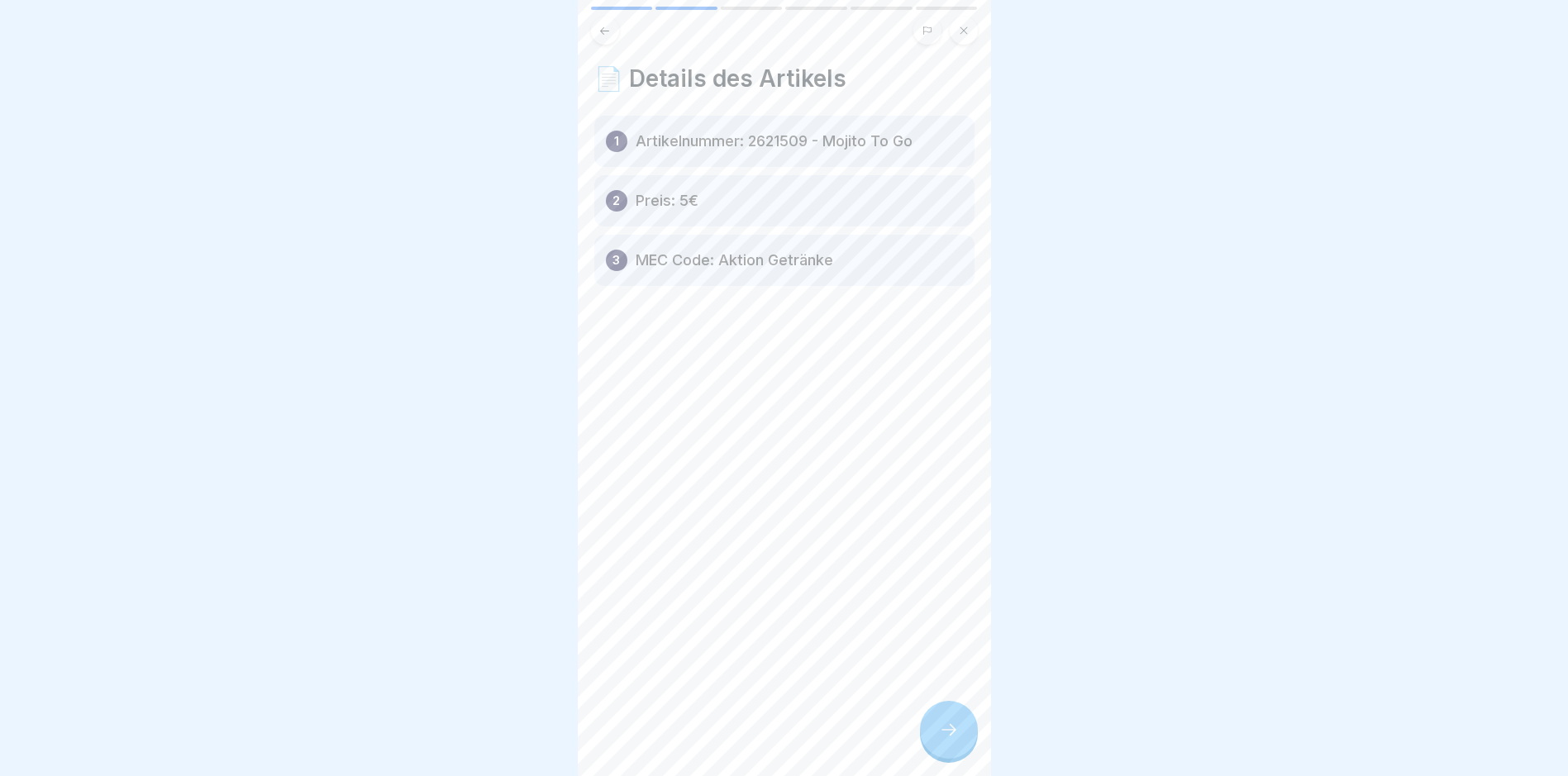
click at [962, 743] on div at bounding box center [948, 729] width 58 height 58
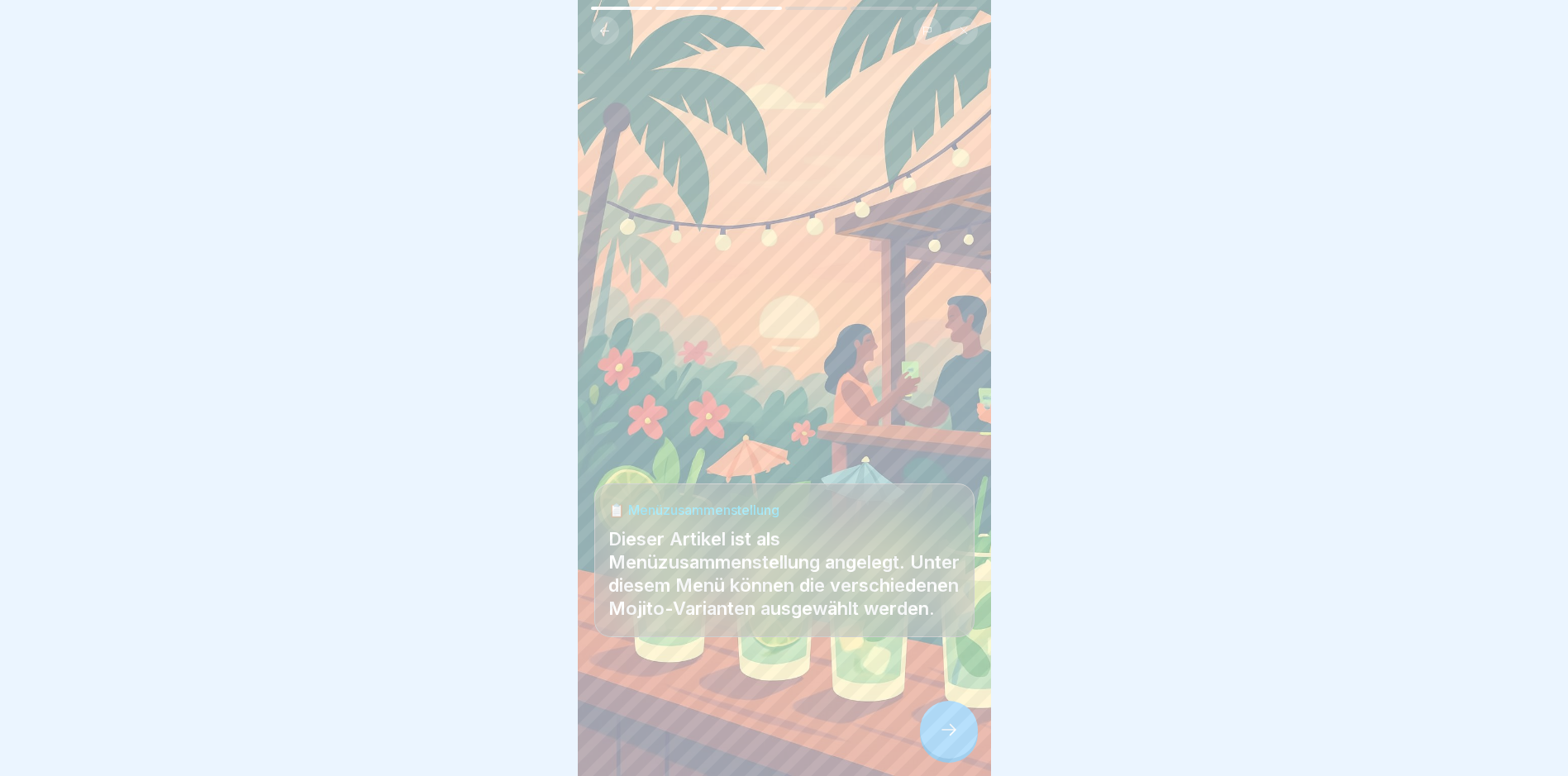
click at [943, 737] on icon at bounding box center [949, 730] width 20 height 20
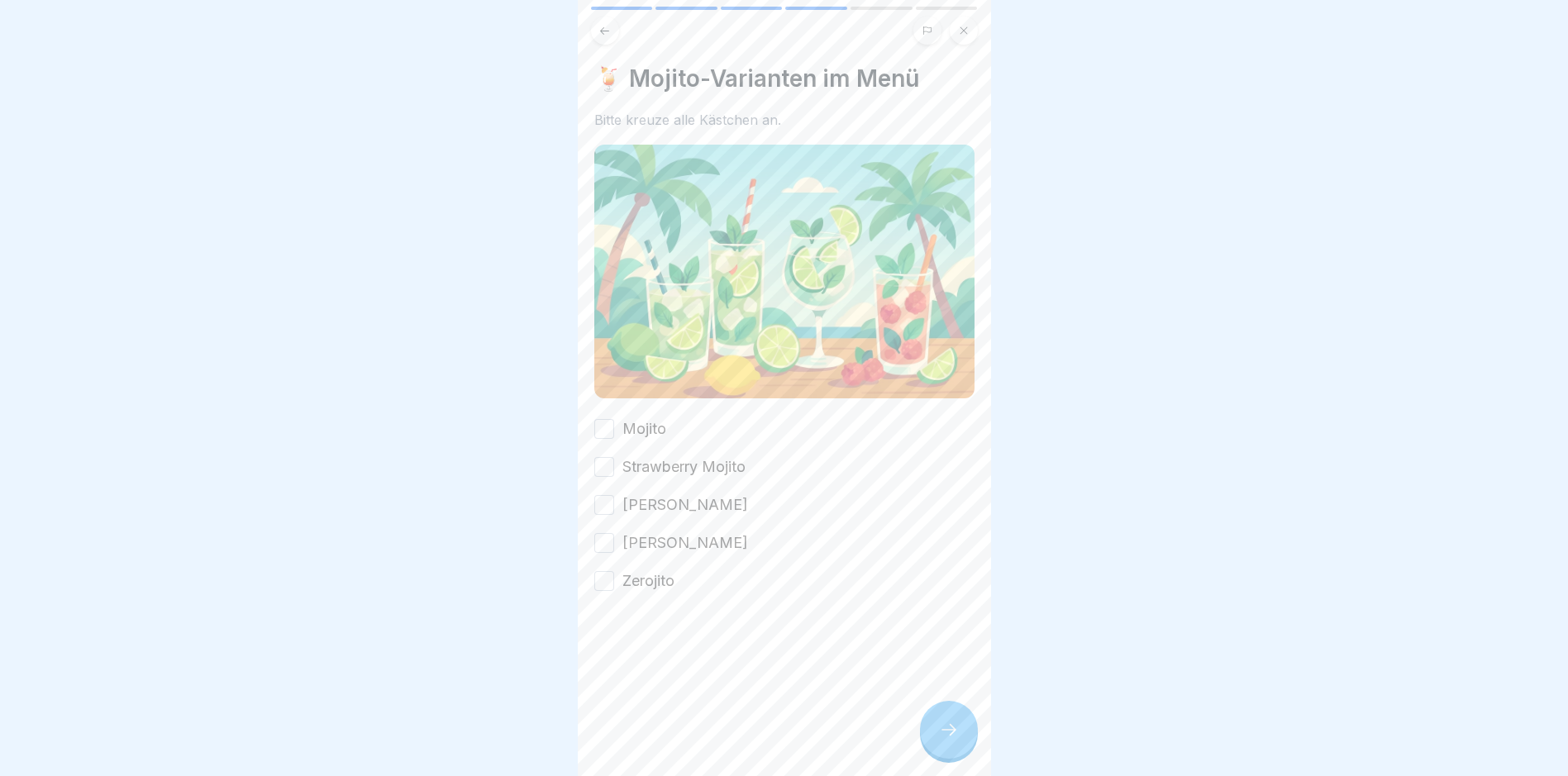
click at [613, 421] on button "Mojito" at bounding box center [605, 429] width 20 height 20
click at [585, 464] on div "🍹 Mojito-Varianten im Menü Bitte kreuze alle Kästchen an. Mojito Strawberry Moj…" at bounding box center [784, 388] width 413 height 776
click at [600, 471] on div "Mojito Strawberry Mojito Razz Mojito Virgin Mojito Zerojito" at bounding box center [784, 505] width 381 height 174
drag, startPoint x: 603, startPoint y: 452, endPoint x: 605, endPoint y: 473, distance: 21.1
click at [605, 457] on button "Strawberry Mojito" at bounding box center [605, 467] width 20 height 20
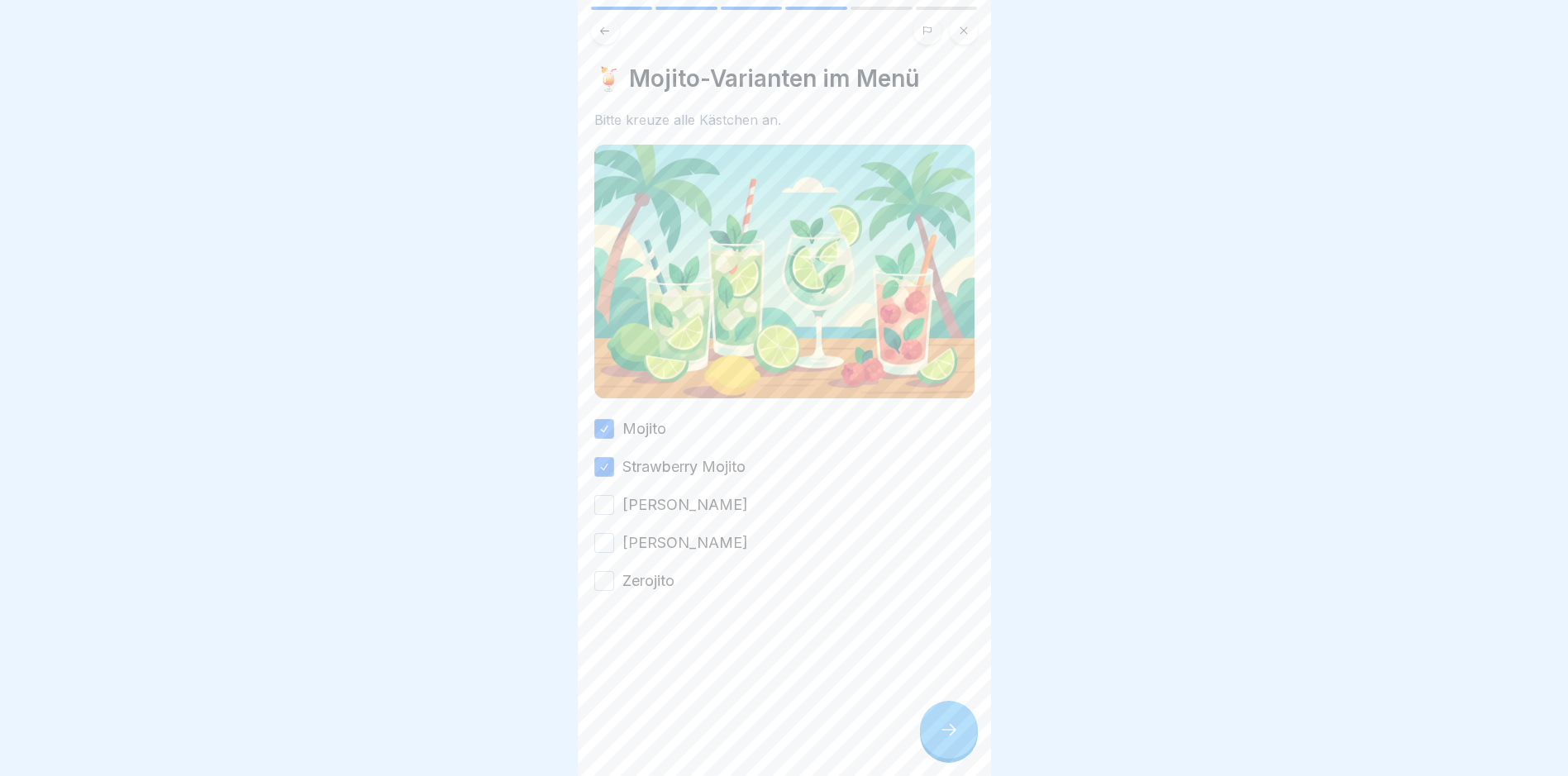
drag, startPoint x: 605, startPoint y: 491, endPoint x: 607, endPoint y: 515, distance: 24.1
click at [604, 495] on button "[PERSON_NAME]" at bounding box center [605, 505] width 20 height 20
click at [603, 537] on button "[PERSON_NAME]" at bounding box center [605, 543] width 20 height 20
drag, startPoint x: 602, startPoint y: 573, endPoint x: 775, endPoint y: 641, distance: 185.9
click at [602, 571] on button "Zerojito" at bounding box center [605, 581] width 20 height 20
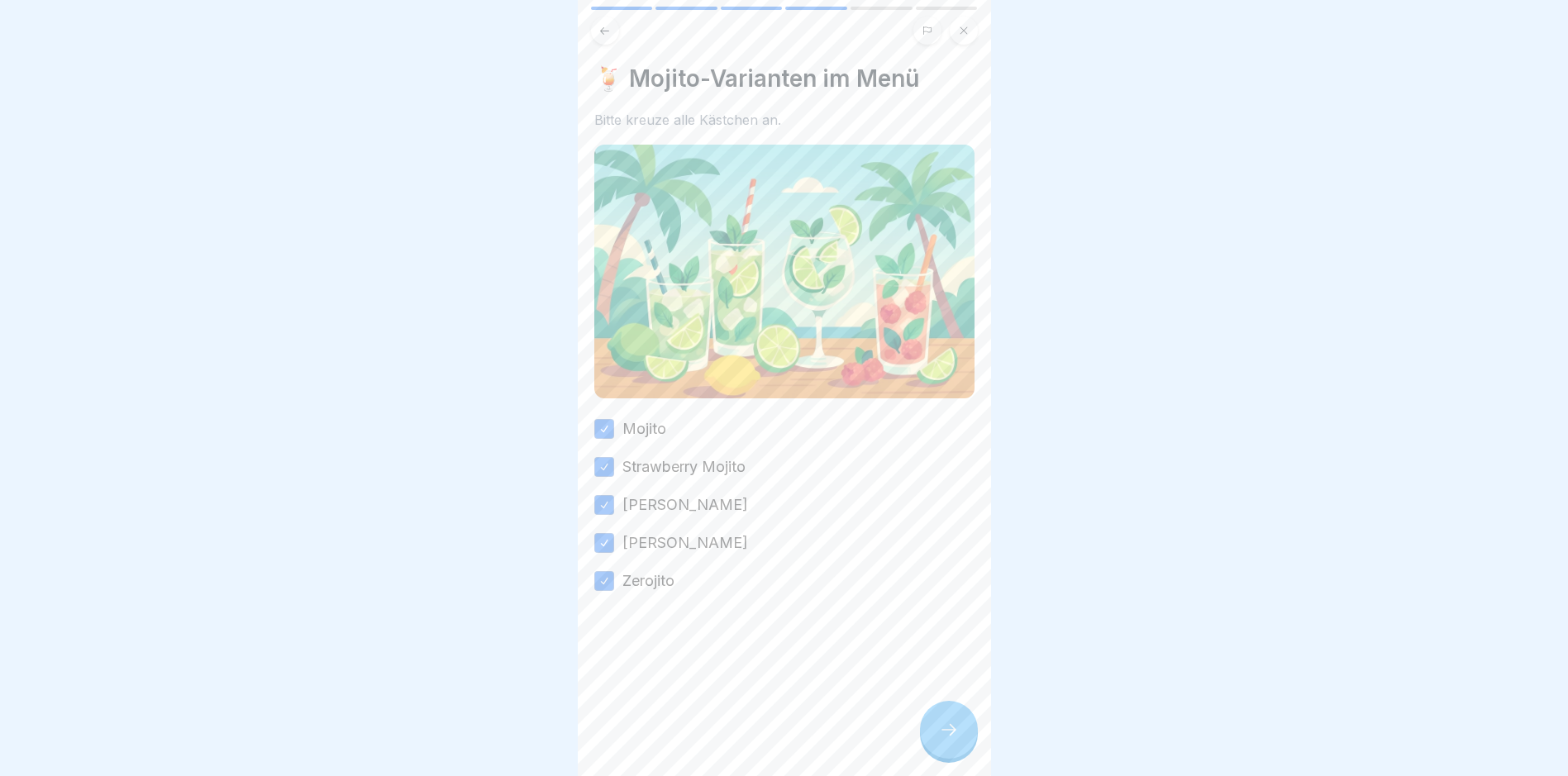
click at [958, 750] on div at bounding box center [948, 729] width 58 height 58
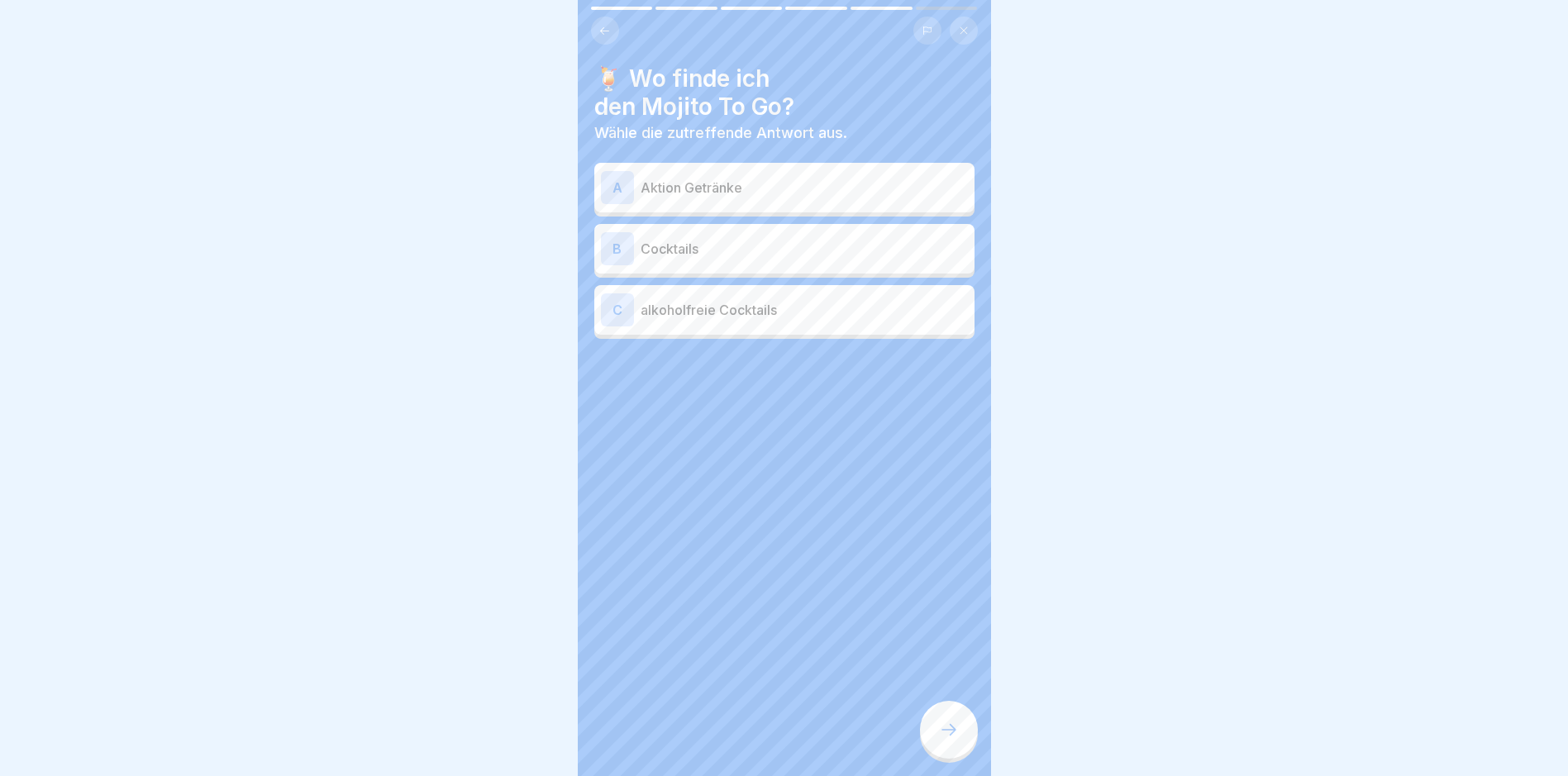
click at [757, 177] on p "Aktion Getränke" at bounding box center [804, 187] width 327 height 20
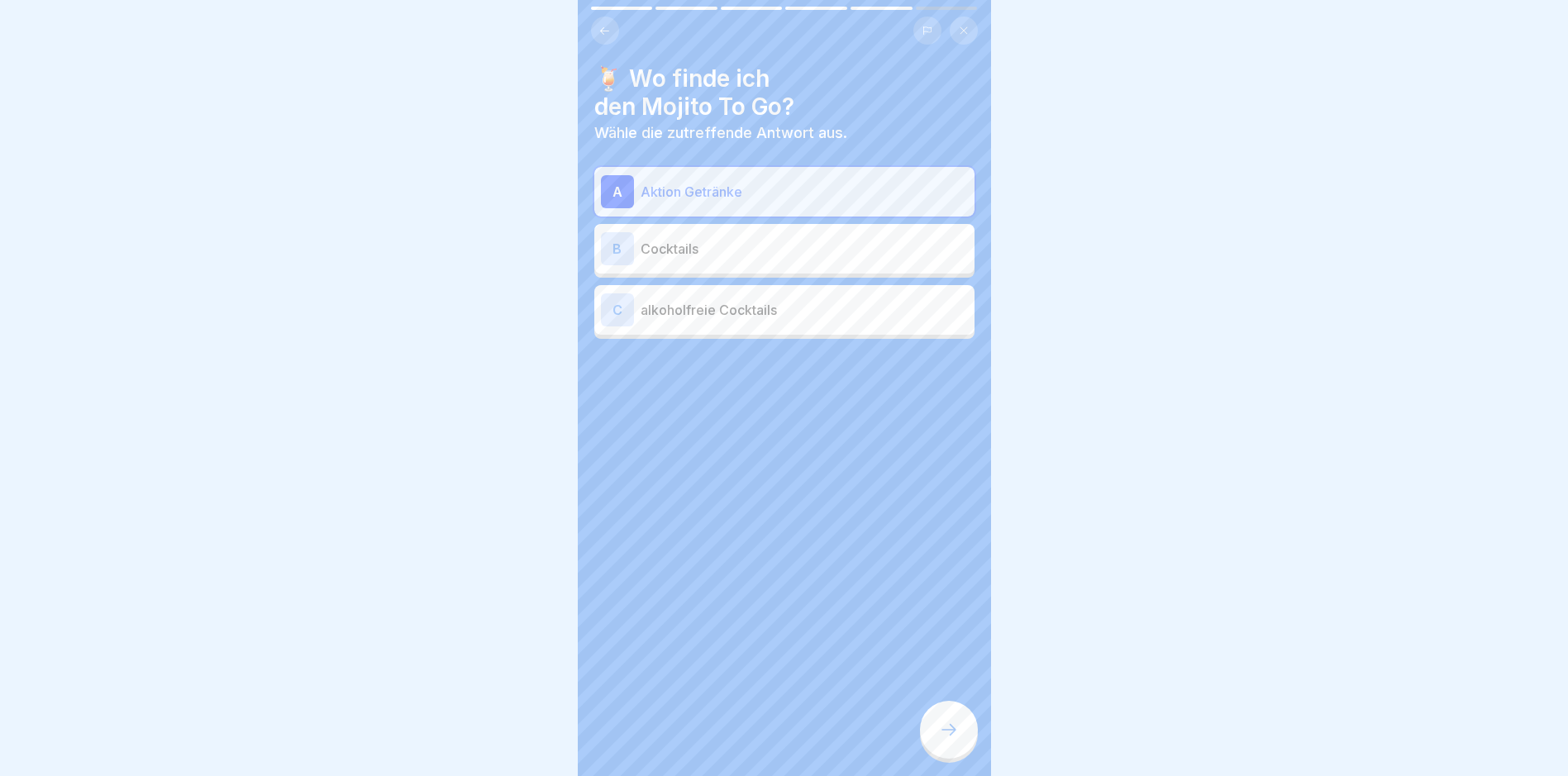
click at [952, 727] on div at bounding box center [948, 729] width 58 height 58
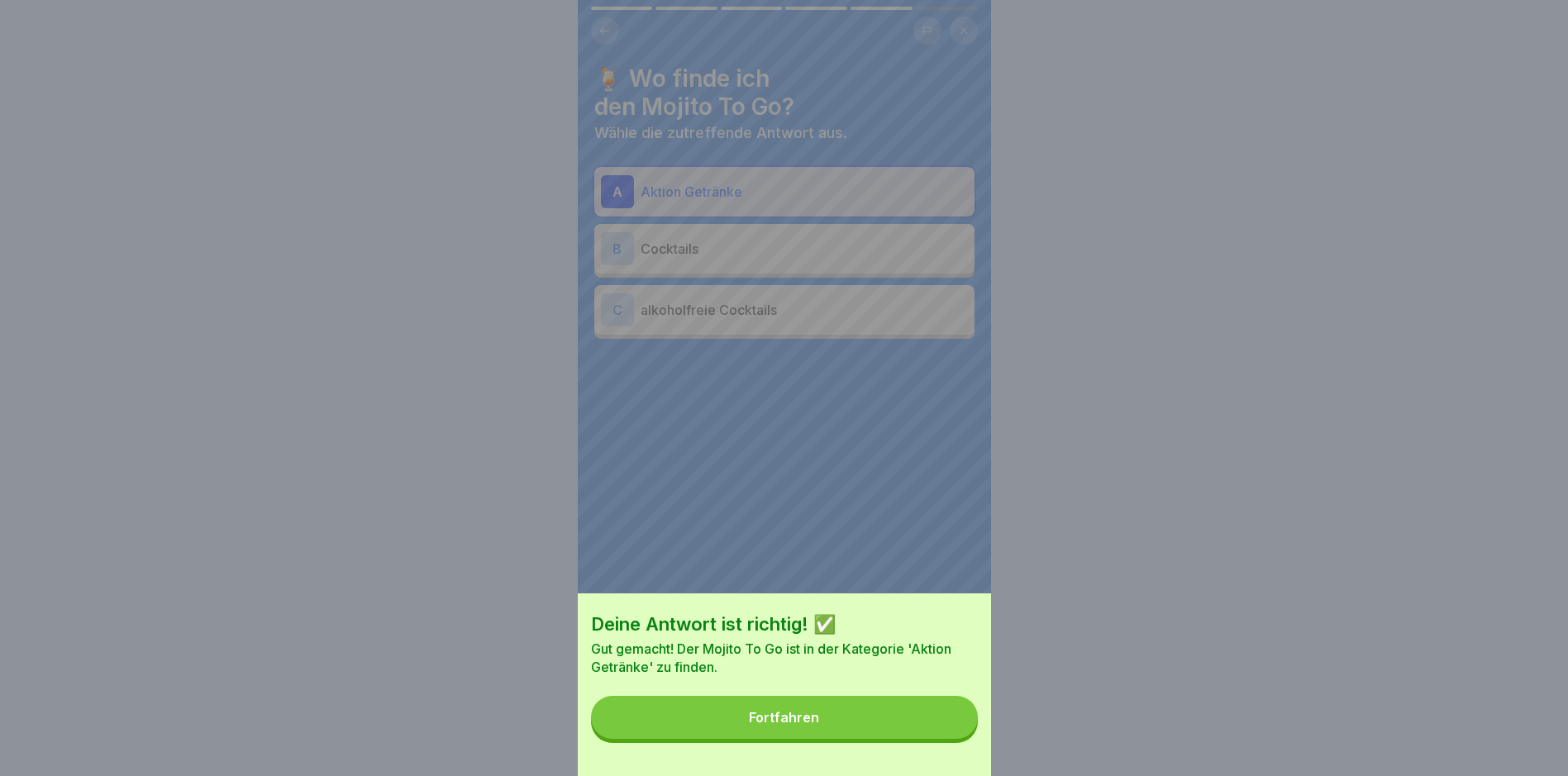
click at [841, 723] on button "Fortfahren" at bounding box center [784, 717] width 387 height 43
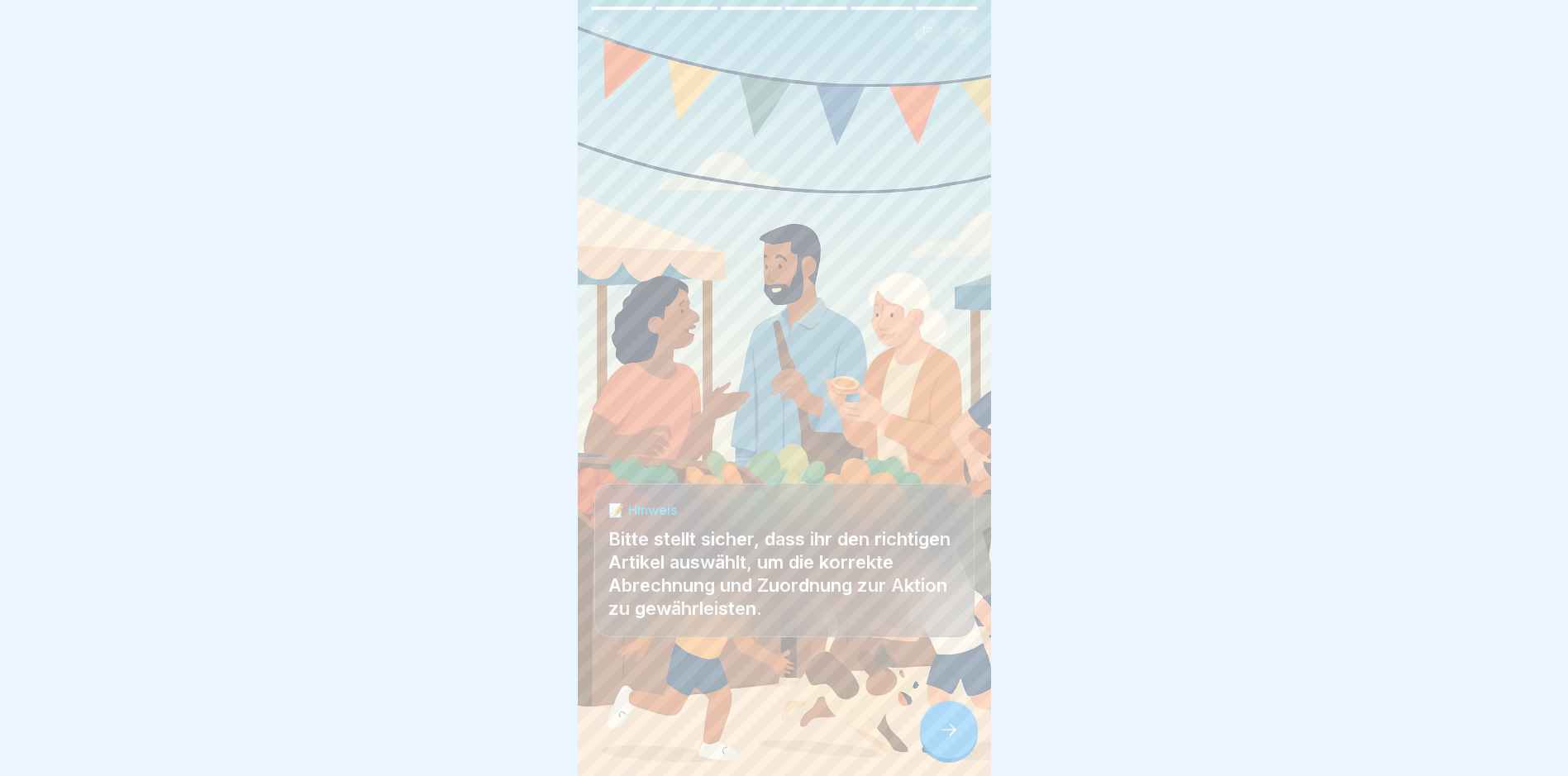
click at [947, 735] on icon at bounding box center [949, 730] width 20 height 20
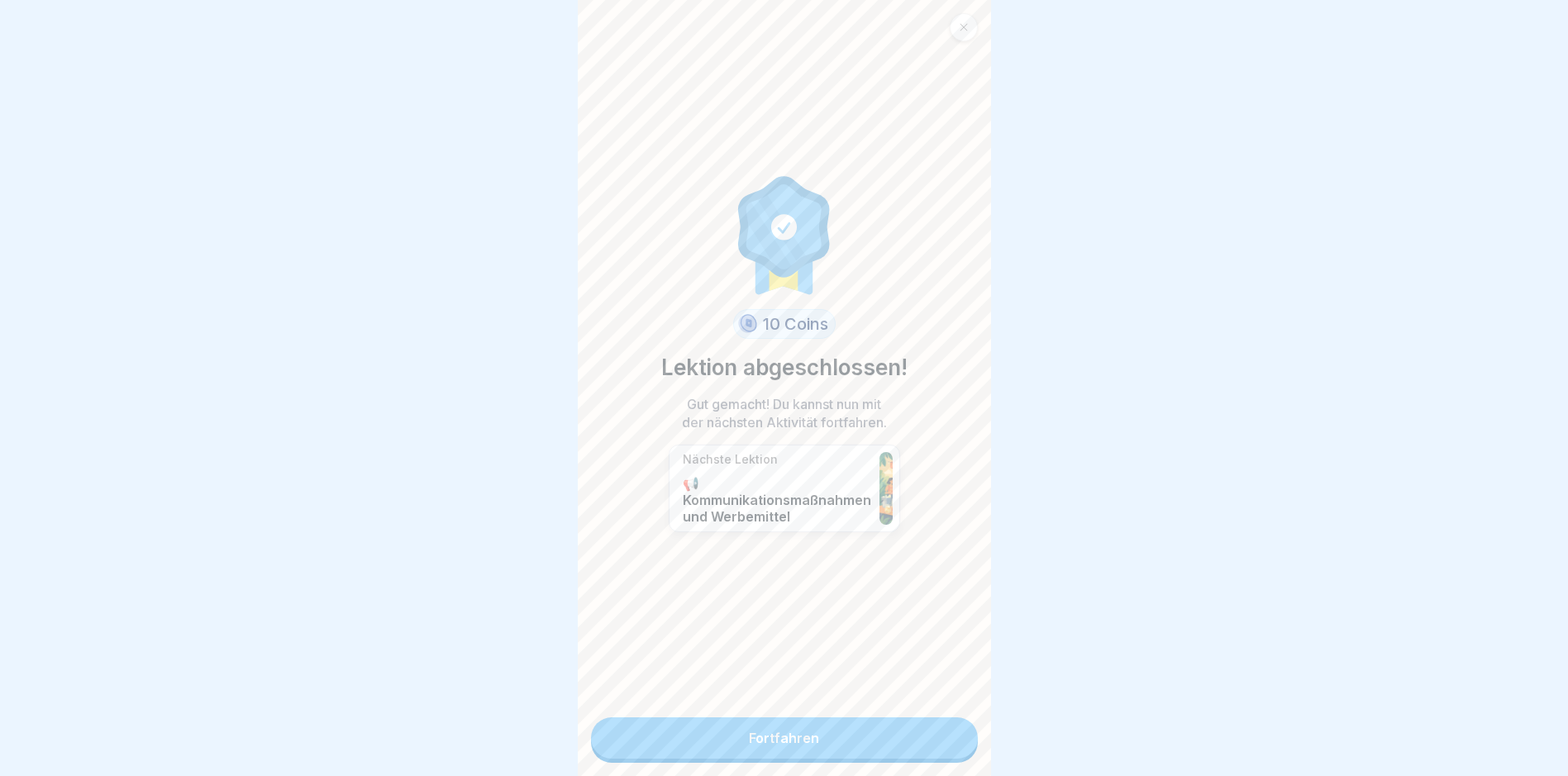
click at [942, 736] on link "Fortfahren" at bounding box center [784, 738] width 387 height 41
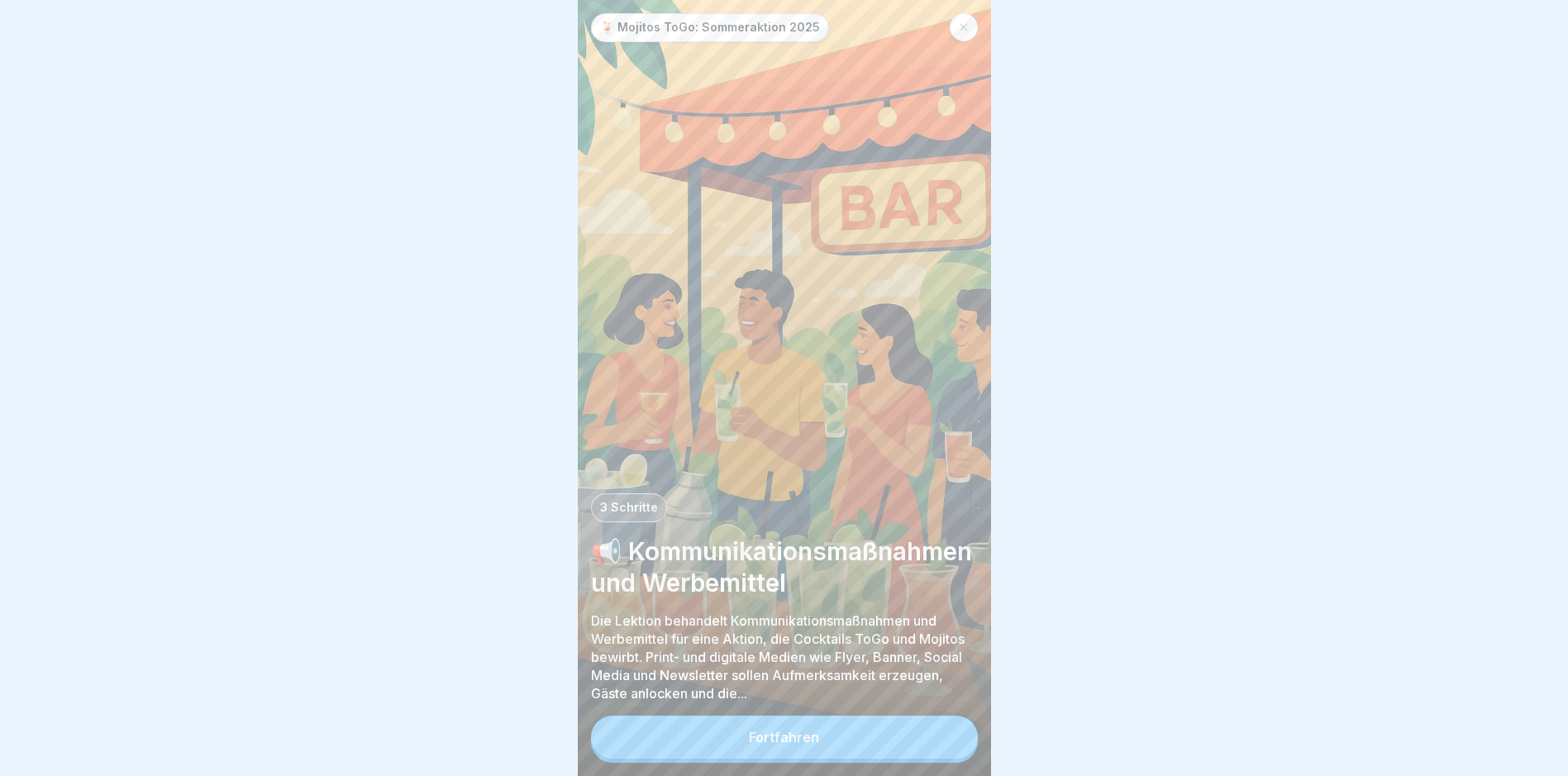
click at [746, 749] on button "Fortfahren" at bounding box center [784, 737] width 387 height 43
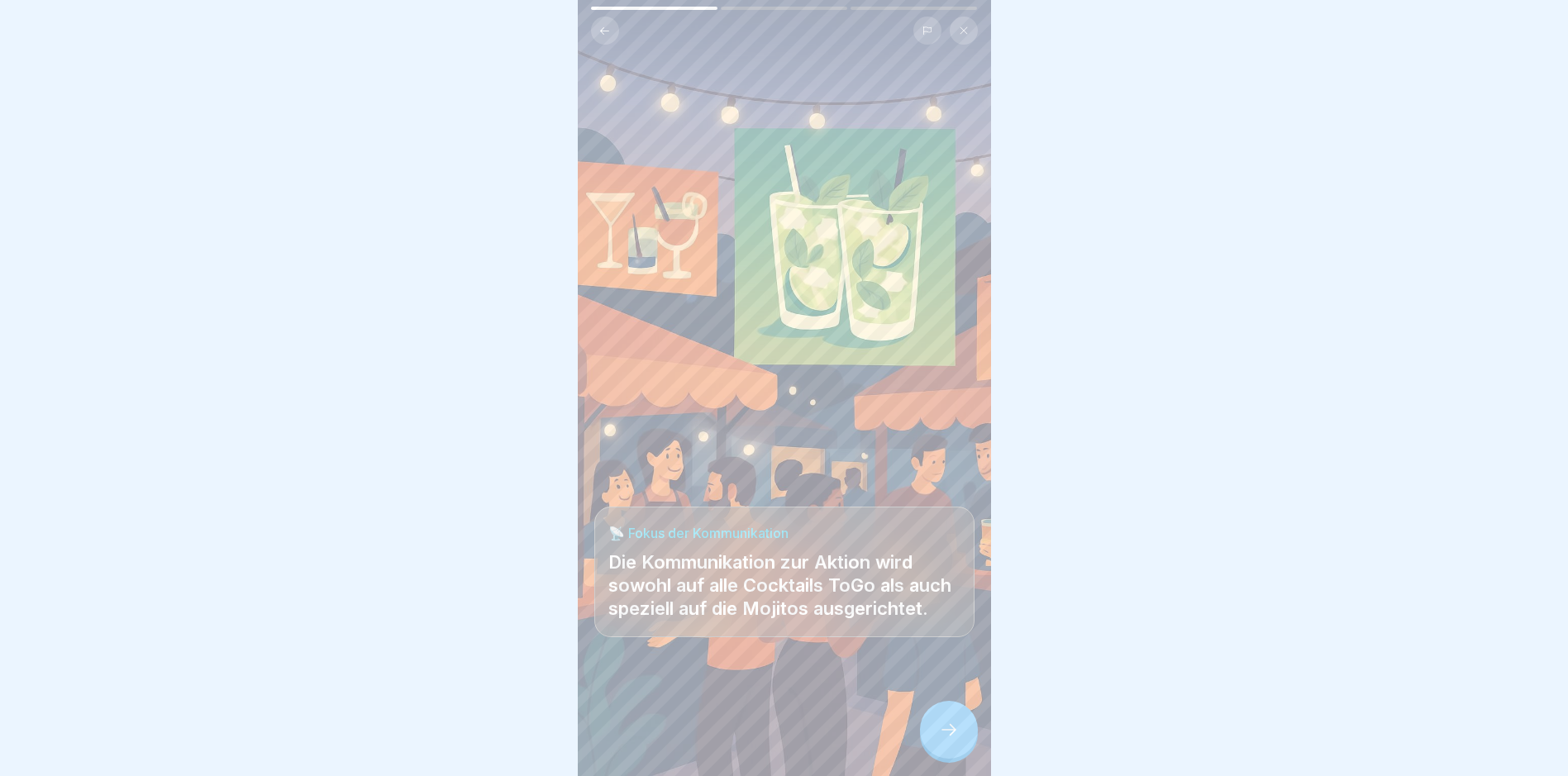
click at [949, 740] on icon at bounding box center [949, 730] width 20 height 20
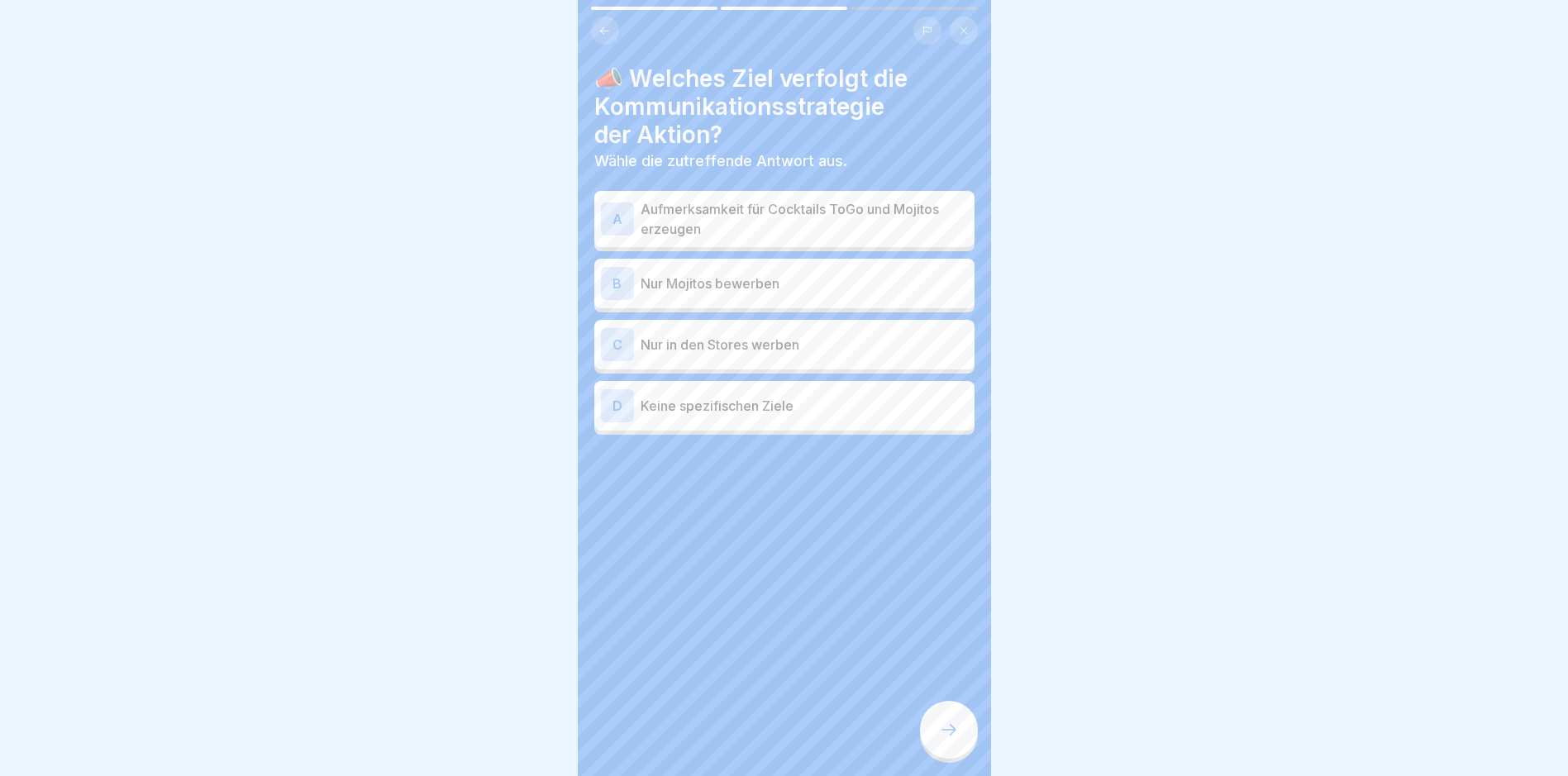
click at [744, 220] on p "Aufmerksamkeit für Cocktails ToGo und Mojitos erzeugen" at bounding box center [804, 218] width 327 height 39
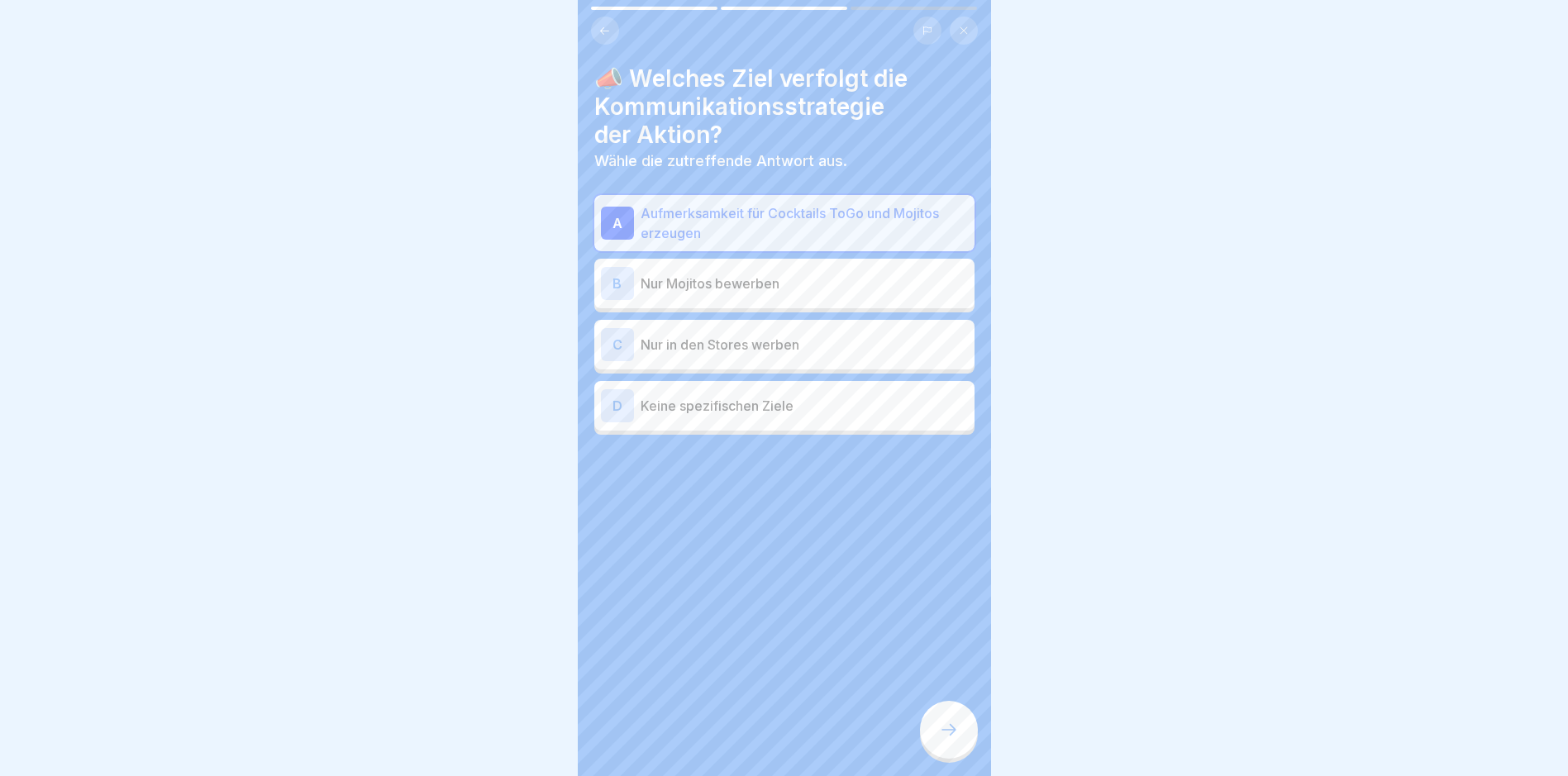
click at [958, 743] on div at bounding box center [948, 729] width 58 height 58
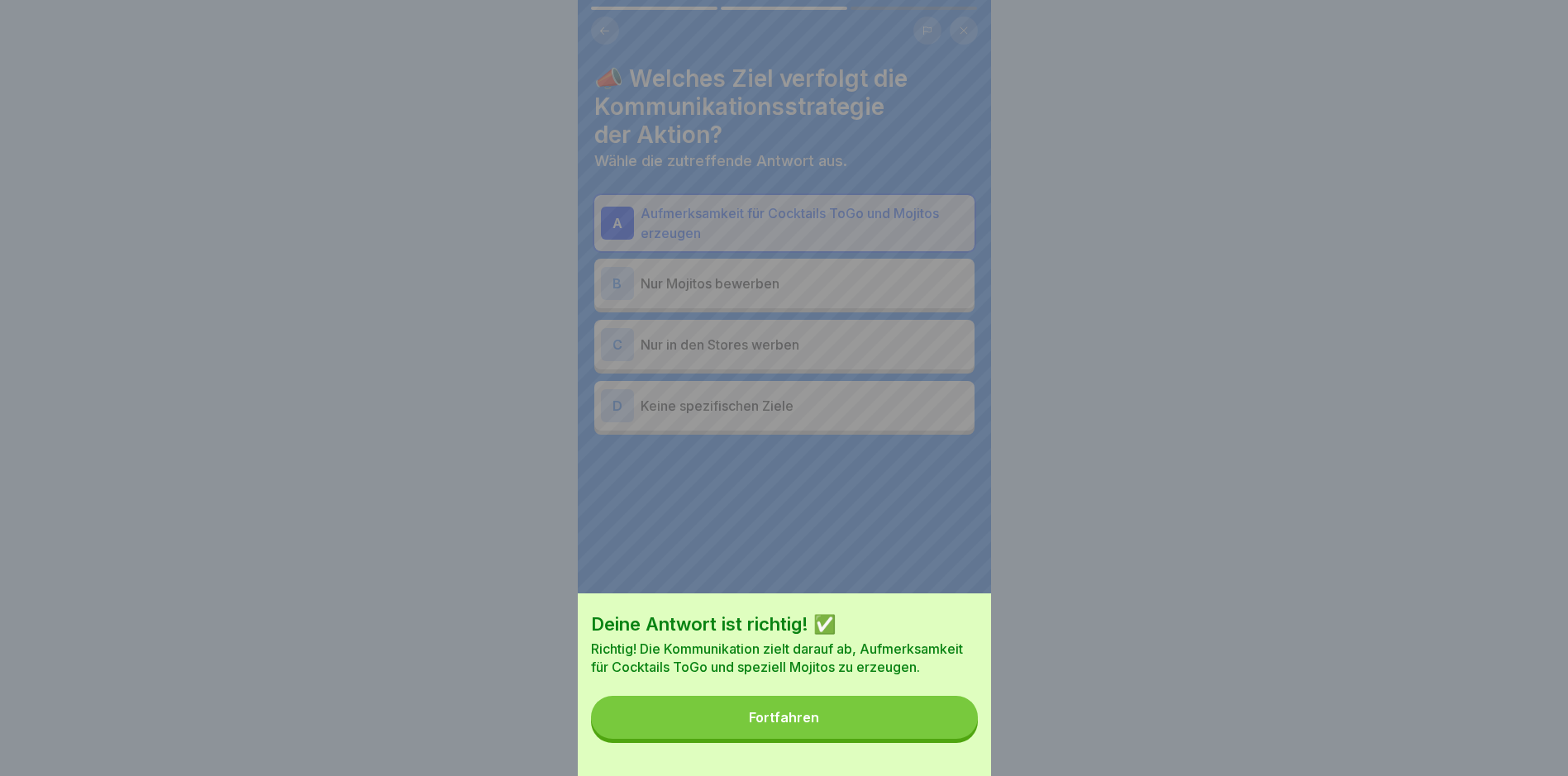
click at [921, 739] on button "Fortfahren" at bounding box center [784, 717] width 387 height 43
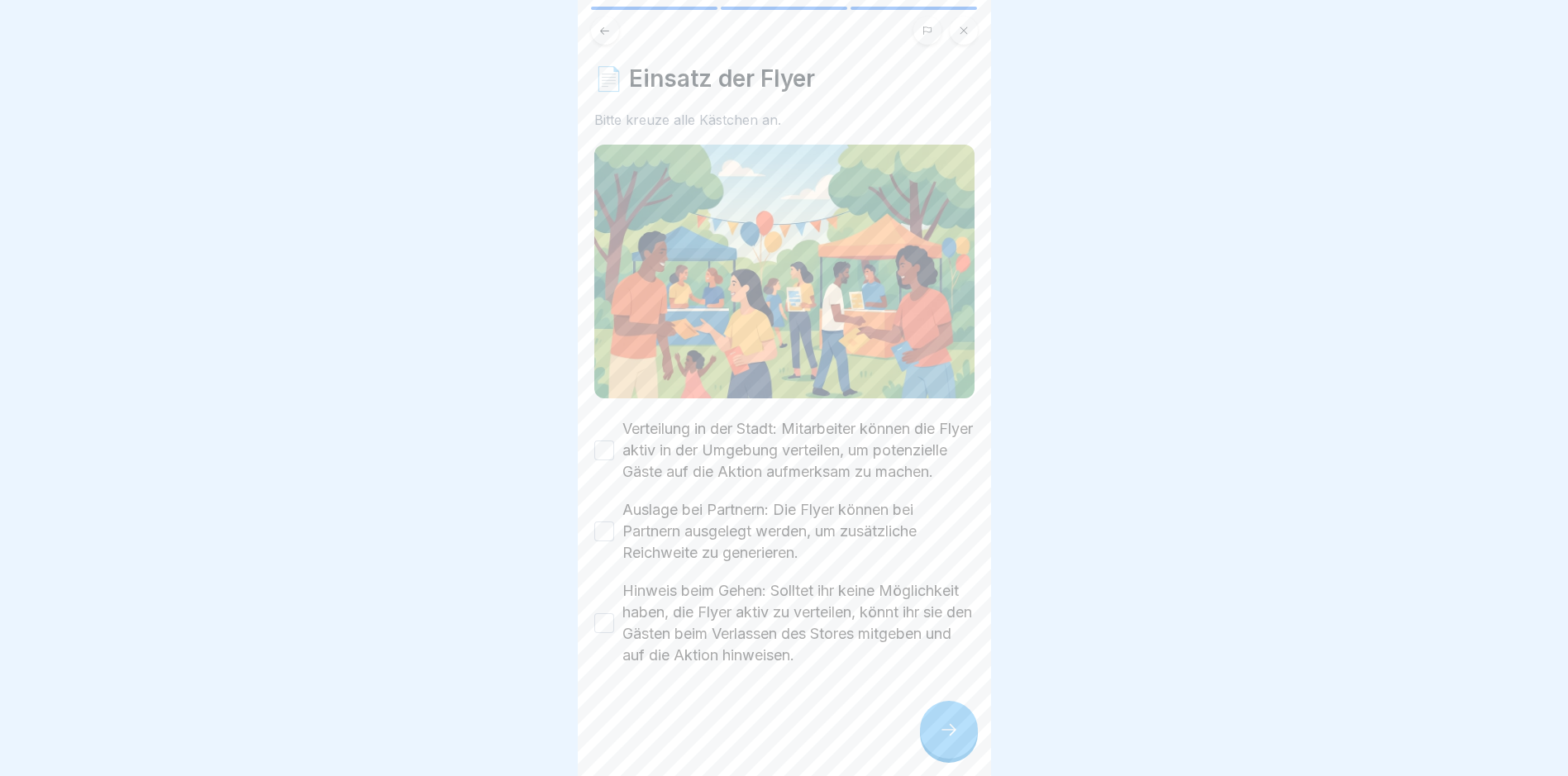
click at [607, 452] on button "Verteilung in der Stadt: Mitarbeiter können die Flyer aktiv in der Umgebung ver…" at bounding box center [605, 451] width 20 height 20
click at [613, 541] on button "Auslage bei Partnern: Die Flyer können bei Partnern ausgelegt werden, um zusätz…" at bounding box center [605, 532] width 20 height 20
click at [592, 630] on div "📄 Einsatz der Flyer Bitte kreuze alle Kästchen an. Verteilung in der Stadt: Mit…" at bounding box center [784, 388] width 413 height 776
drag, startPoint x: 610, startPoint y: 640, endPoint x: 619, endPoint y: 636, distance: 9.8
click at [610, 633] on button "Hinweis beim Gehen: Solltet ihr keine Möglichkeit haben, die Flyer aktiv zu ver…" at bounding box center [605, 623] width 20 height 20
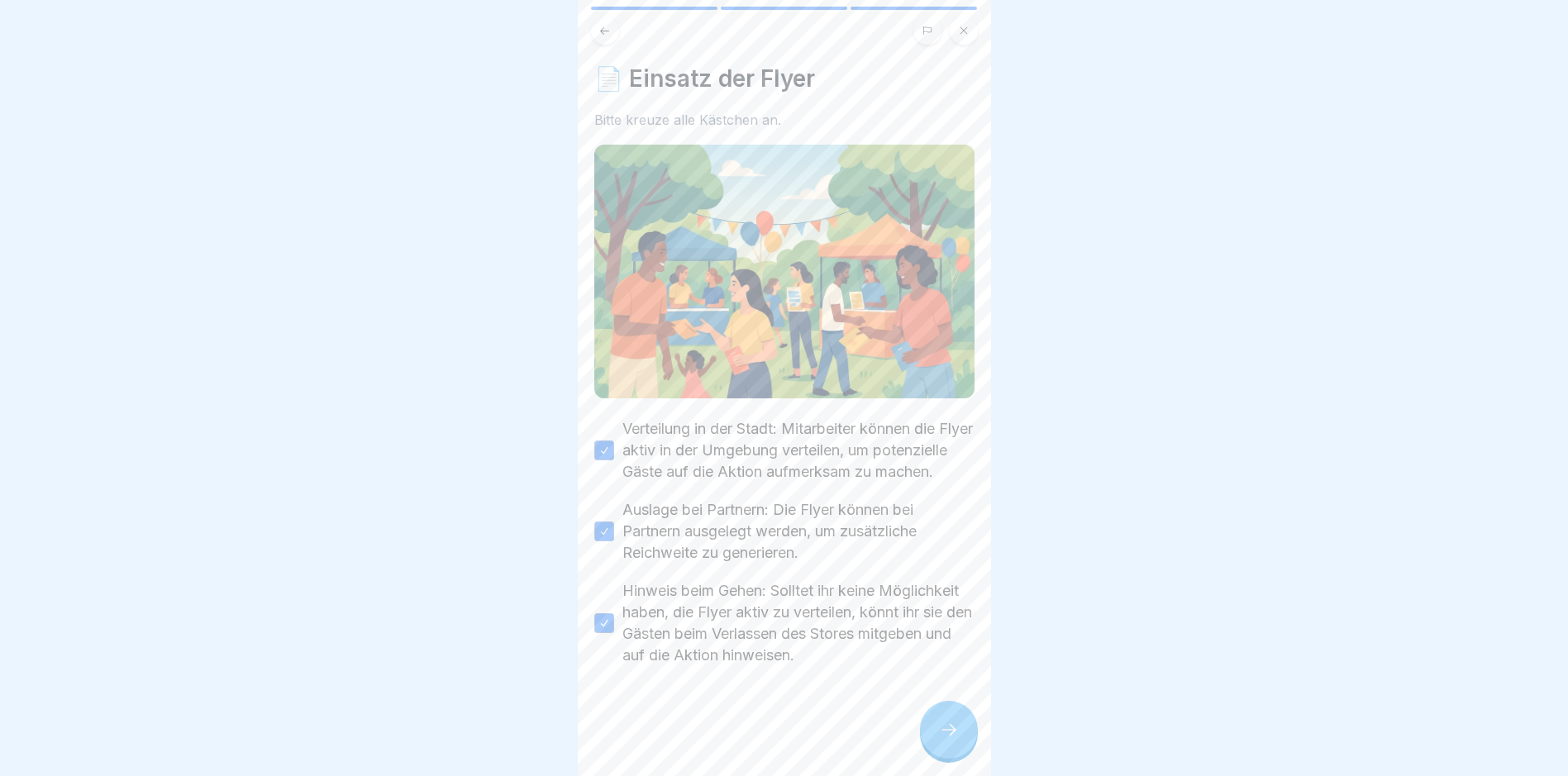
click at [932, 742] on div at bounding box center [948, 729] width 58 height 58
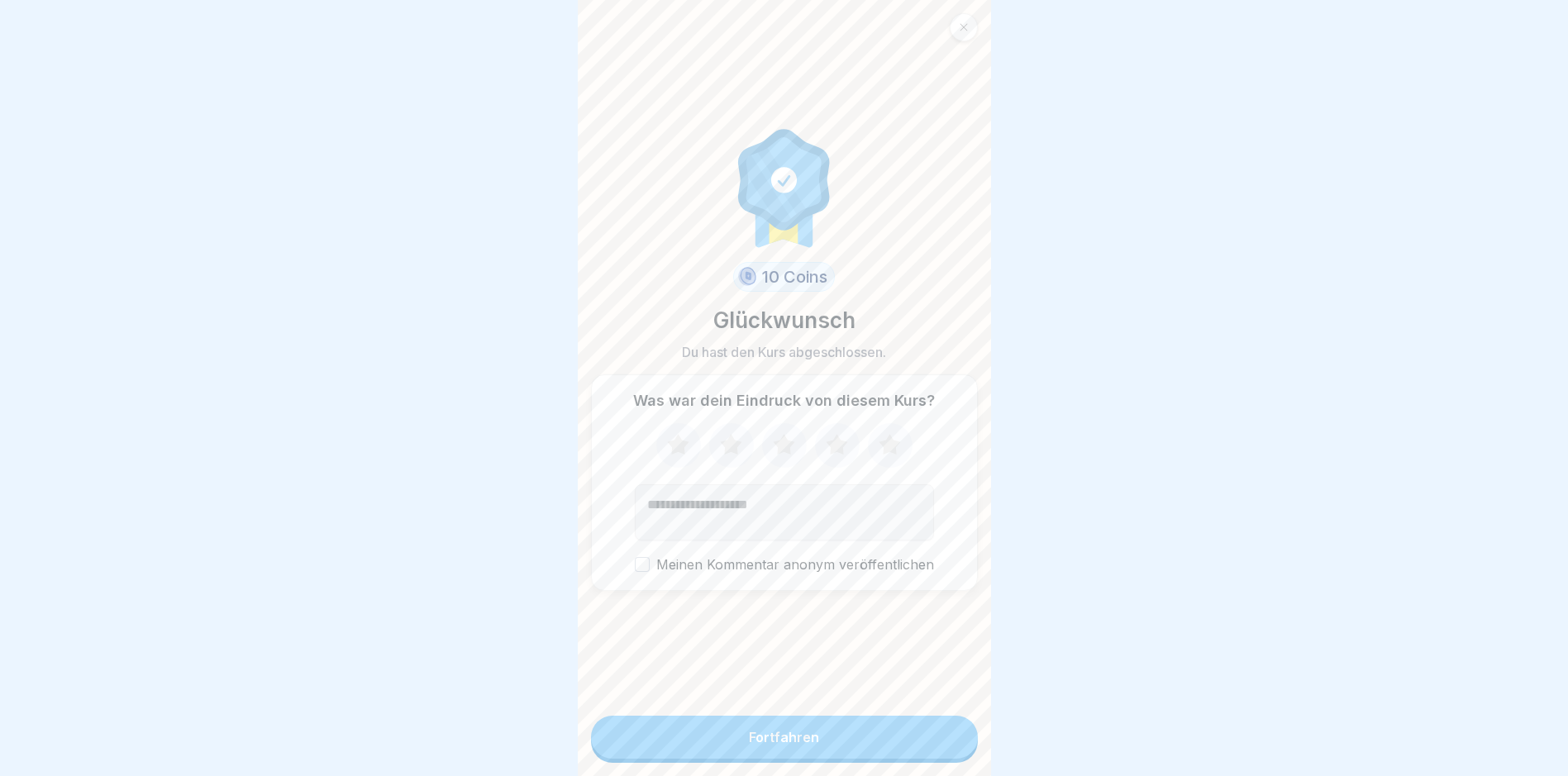
click at [881, 753] on button "Fortfahren" at bounding box center [784, 737] width 387 height 43
click at [810, 744] on div "Fortfahren" at bounding box center [784, 738] width 70 height 15
